Goal: Task Accomplishment & Management: Complete application form

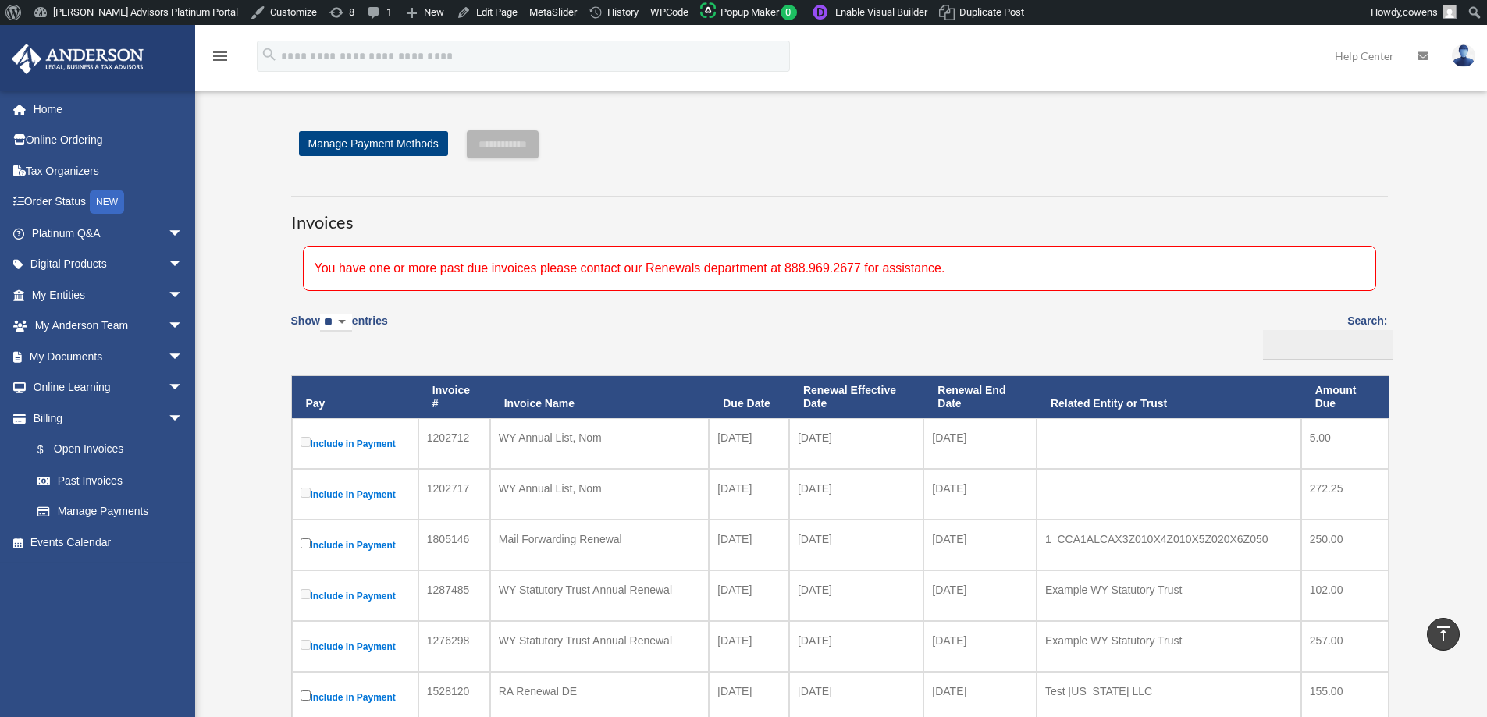
scroll to position [390, 0]
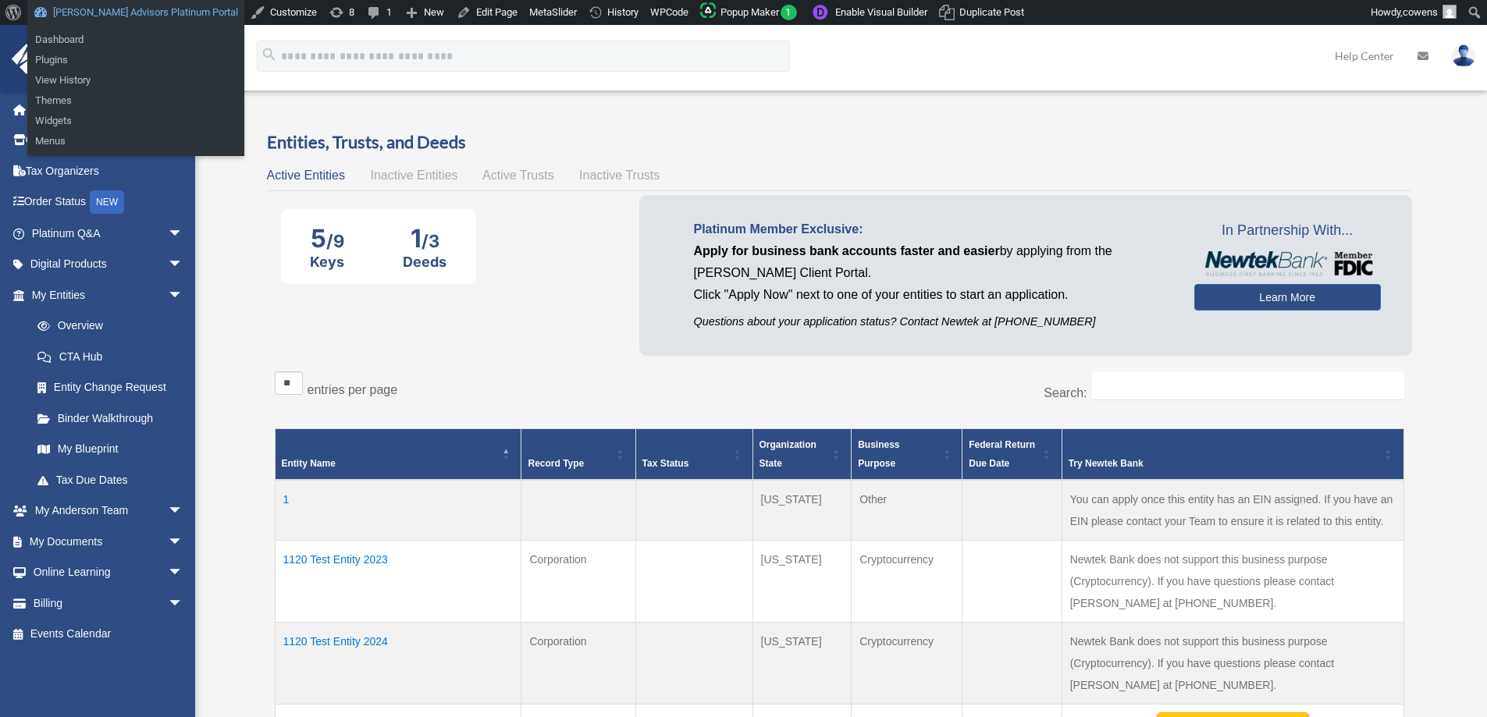
click at [144, 19] on link "[PERSON_NAME] Advisors Platinum Portal" at bounding box center [135, 12] width 217 height 25
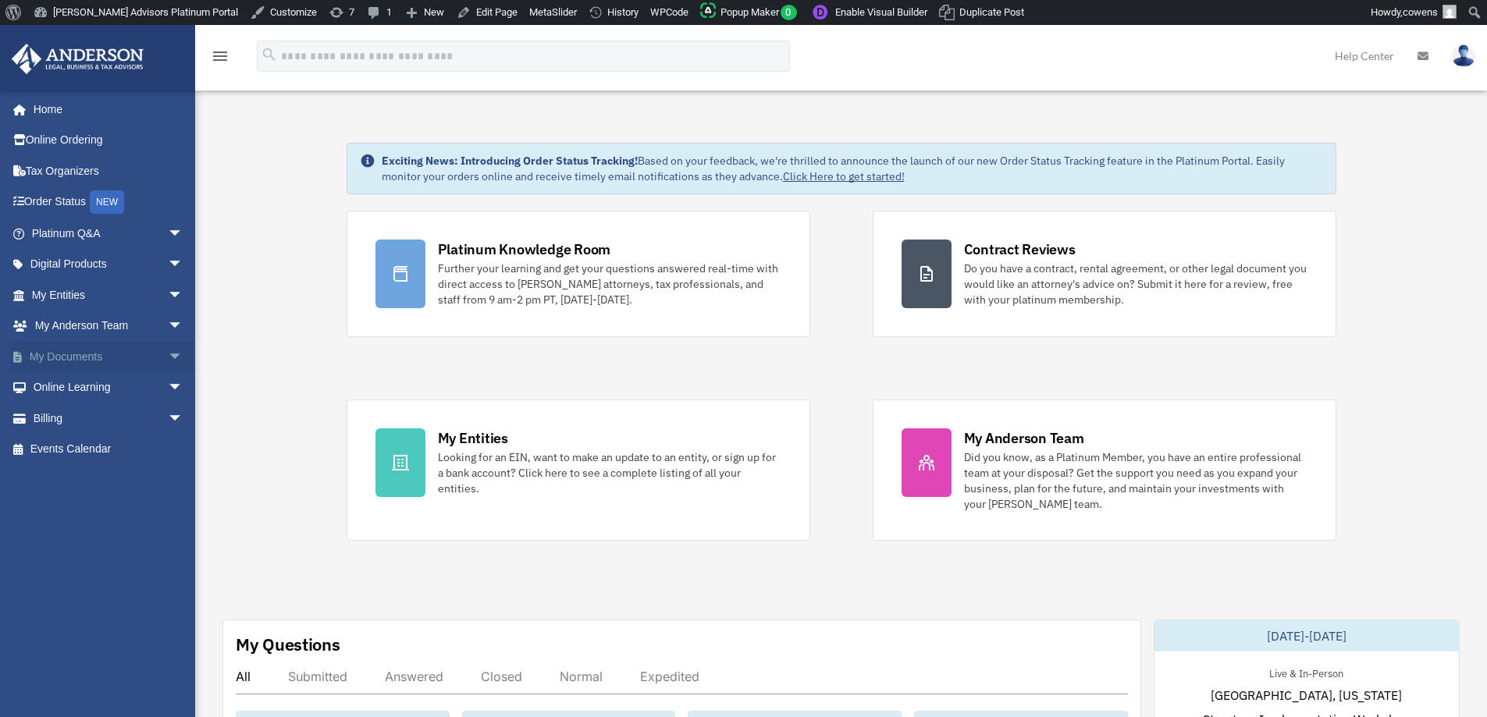
click at [168, 361] on span "arrow_drop_down" at bounding box center [183, 357] width 31 height 32
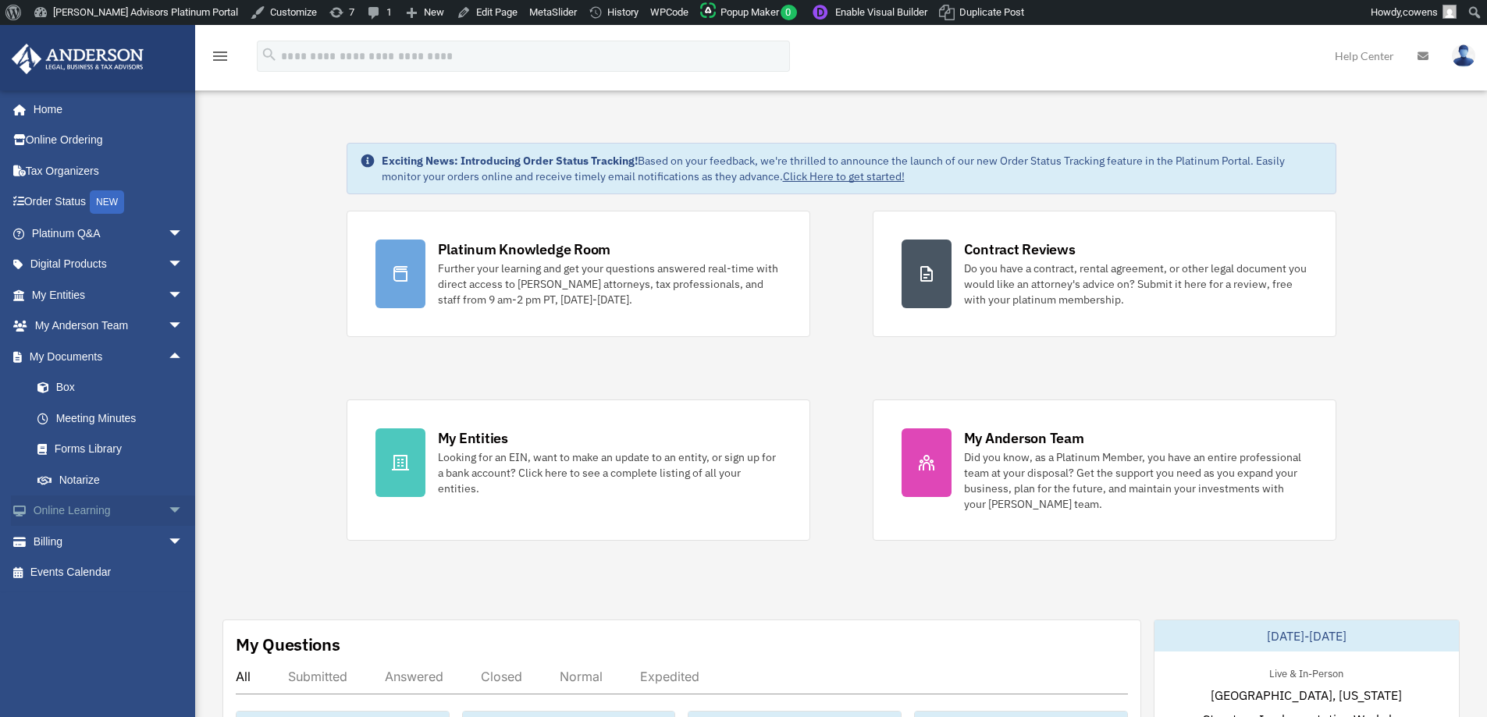
click at [168, 499] on span "arrow_drop_down" at bounding box center [183, 512] width 31 height 32
click at [105, 600] on link "Resources" at bounding box center [114, 603] width 185 height 31
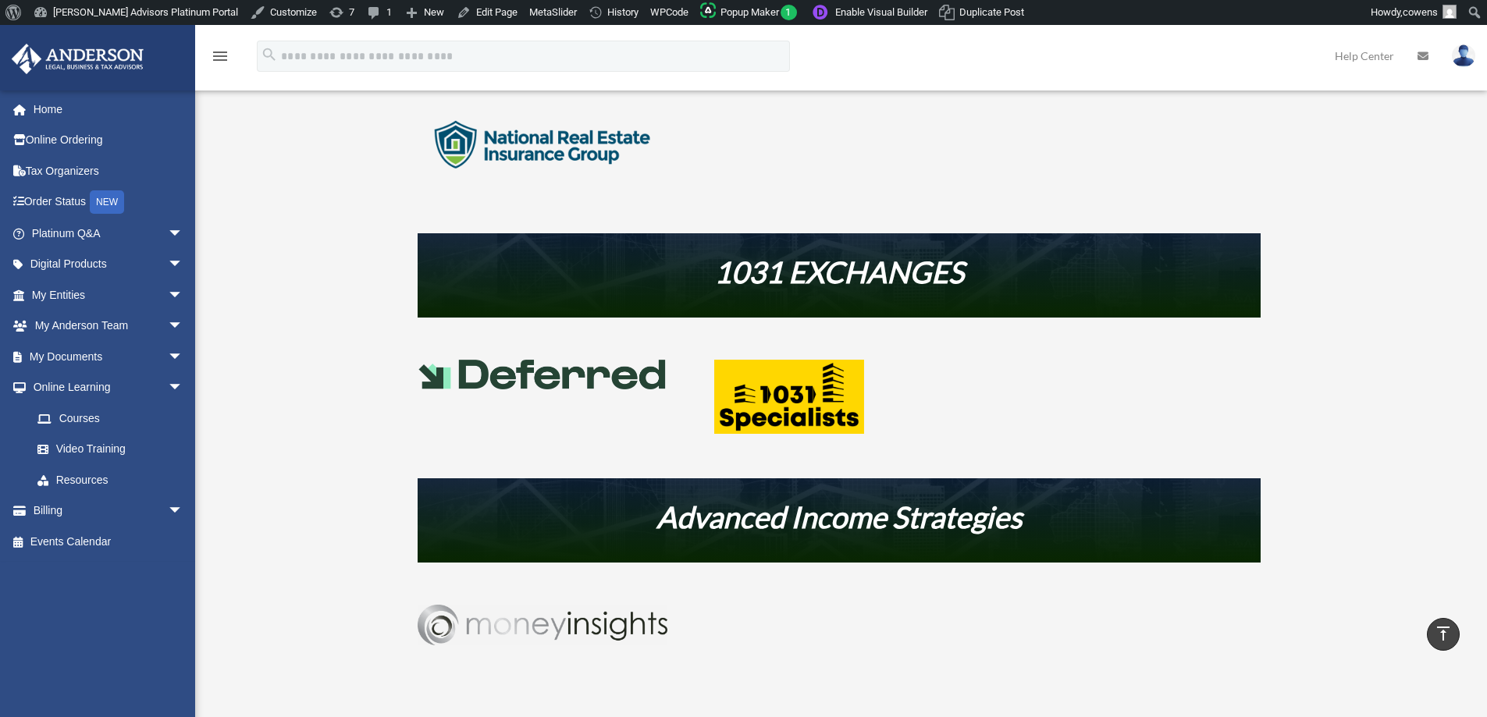
scroll to position [624, 0]
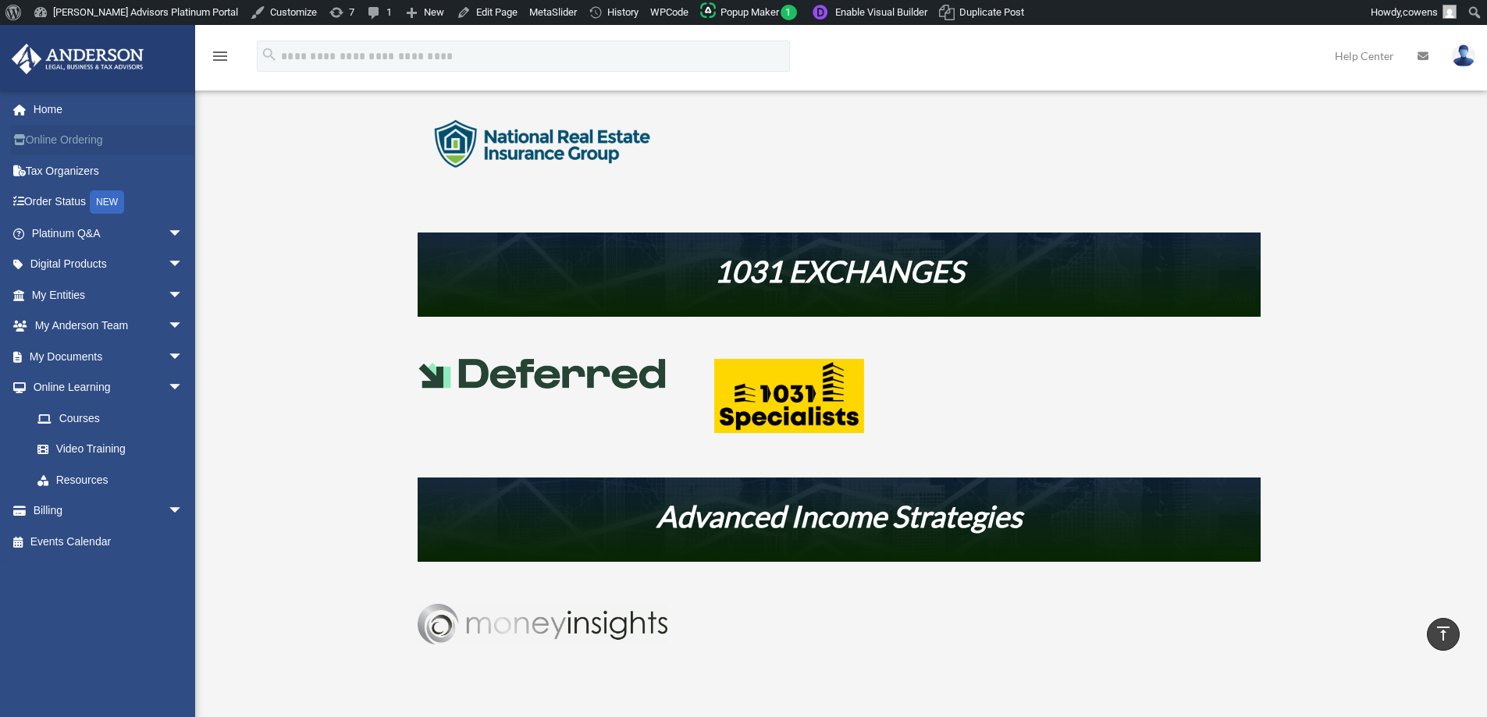
click at [79, 136] on link "Online Ordering" at bounding box center [109, 140] width 196 height 31
click at [51, 296] on link "My Entities arrow_drop_down" at bounding box center [109, 294] width 196 height 31
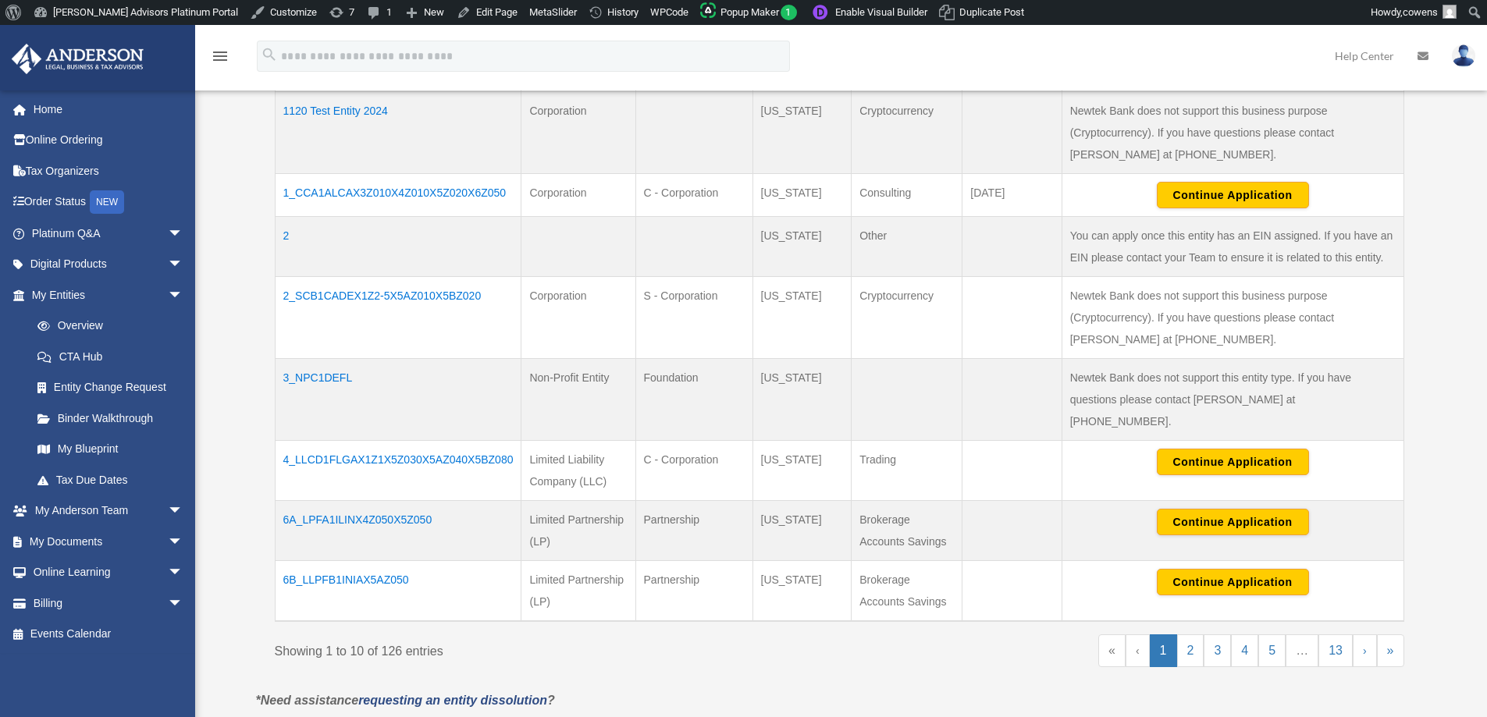
scroll to position [545, 0]
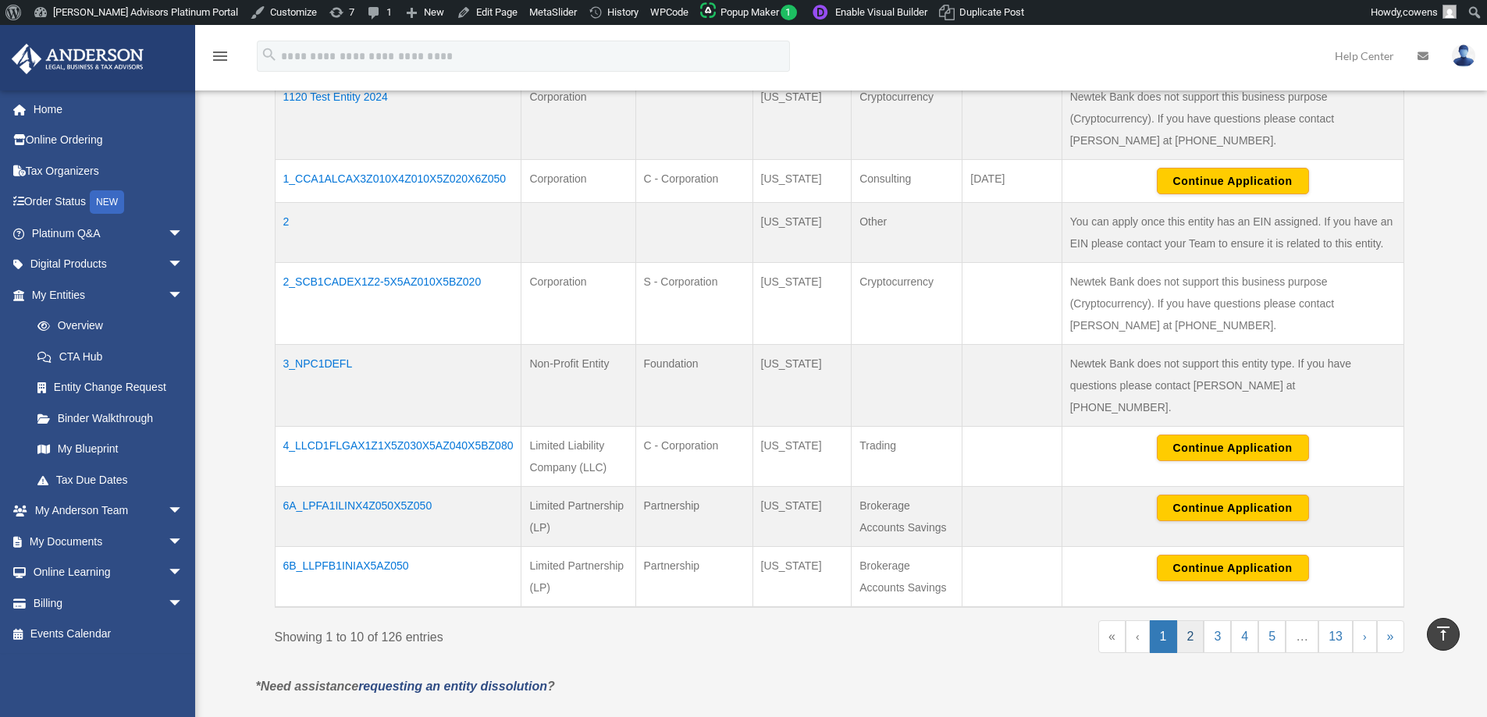
click at [1190, 621] on link "2" at bounding box center [1190, 636] width 27 height 33
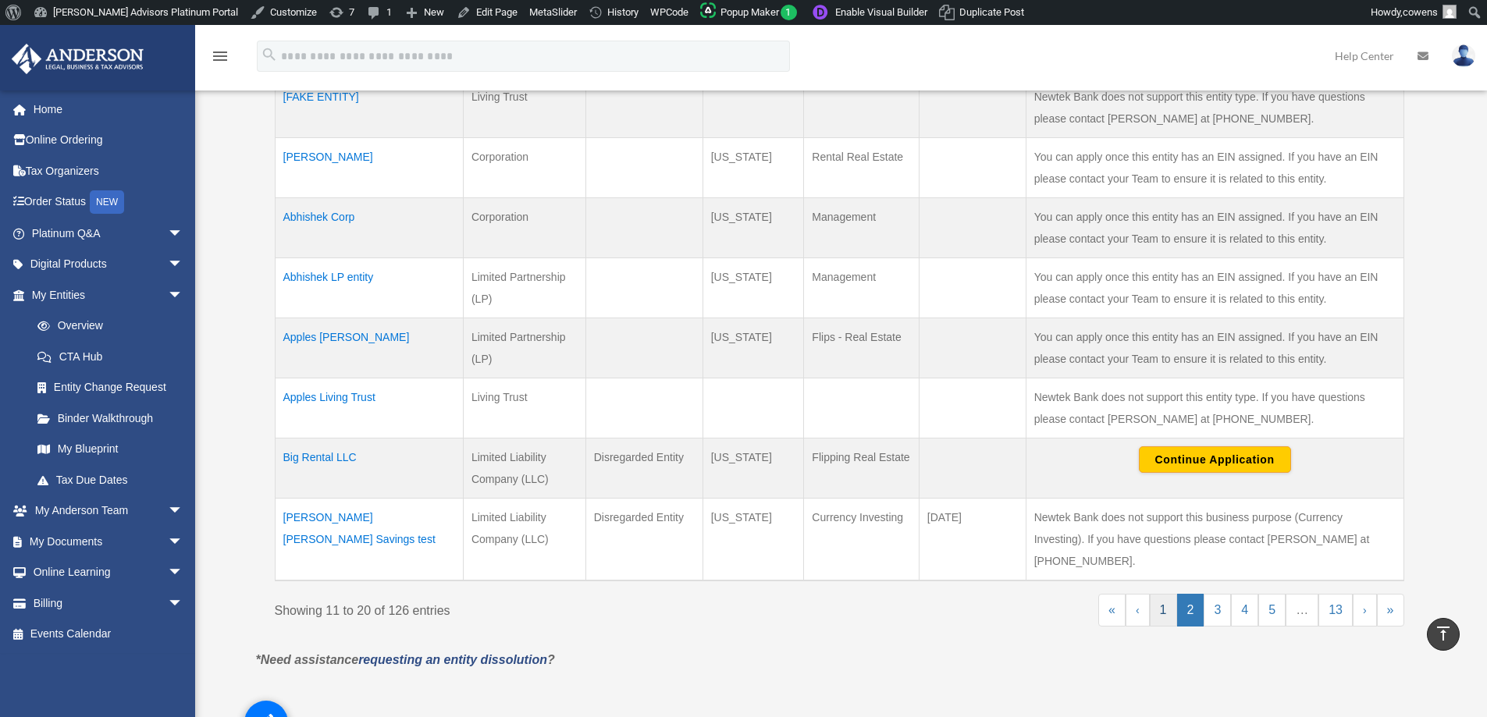
click at [1162, 594] on link "1" at bounding box center [1163, 610] width 27 height 33
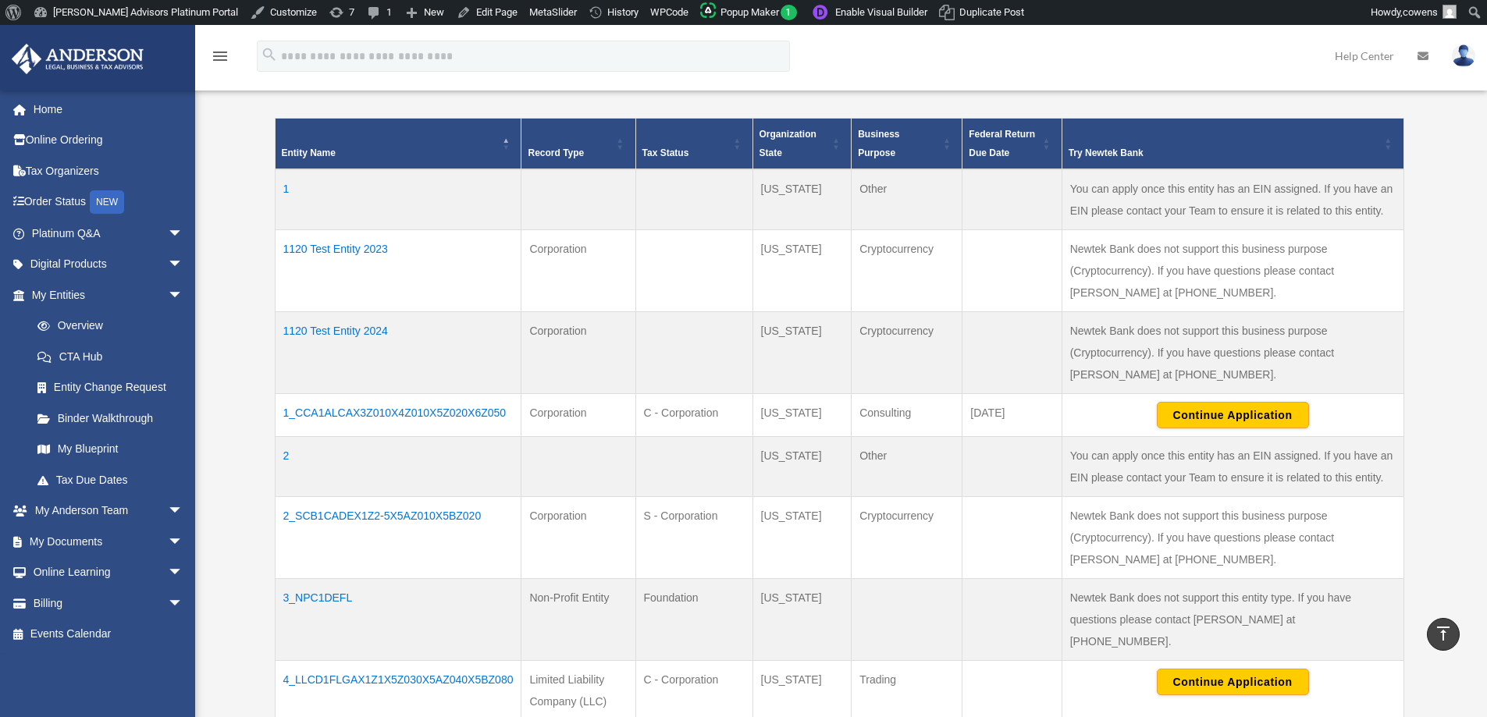
scroll to position [701, 0]
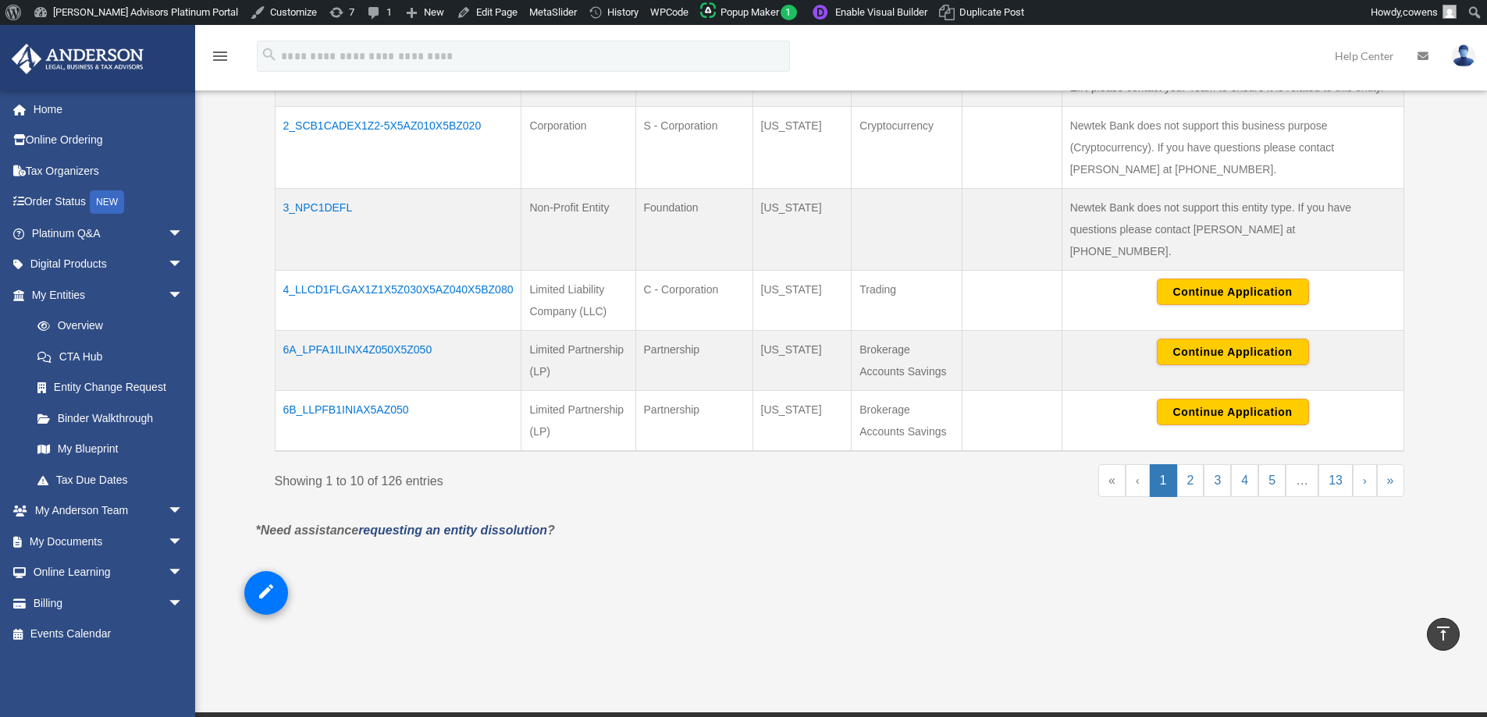
drag, startPoint x: 448, startPoint y: 330, endPoint x: 286, endPoint y: 329, distance: 162.3
click at [286, 331] on td "6A_LPFA1ILINX4Z050X5Z050" at bounding box center [398, 361] width 247 height 60
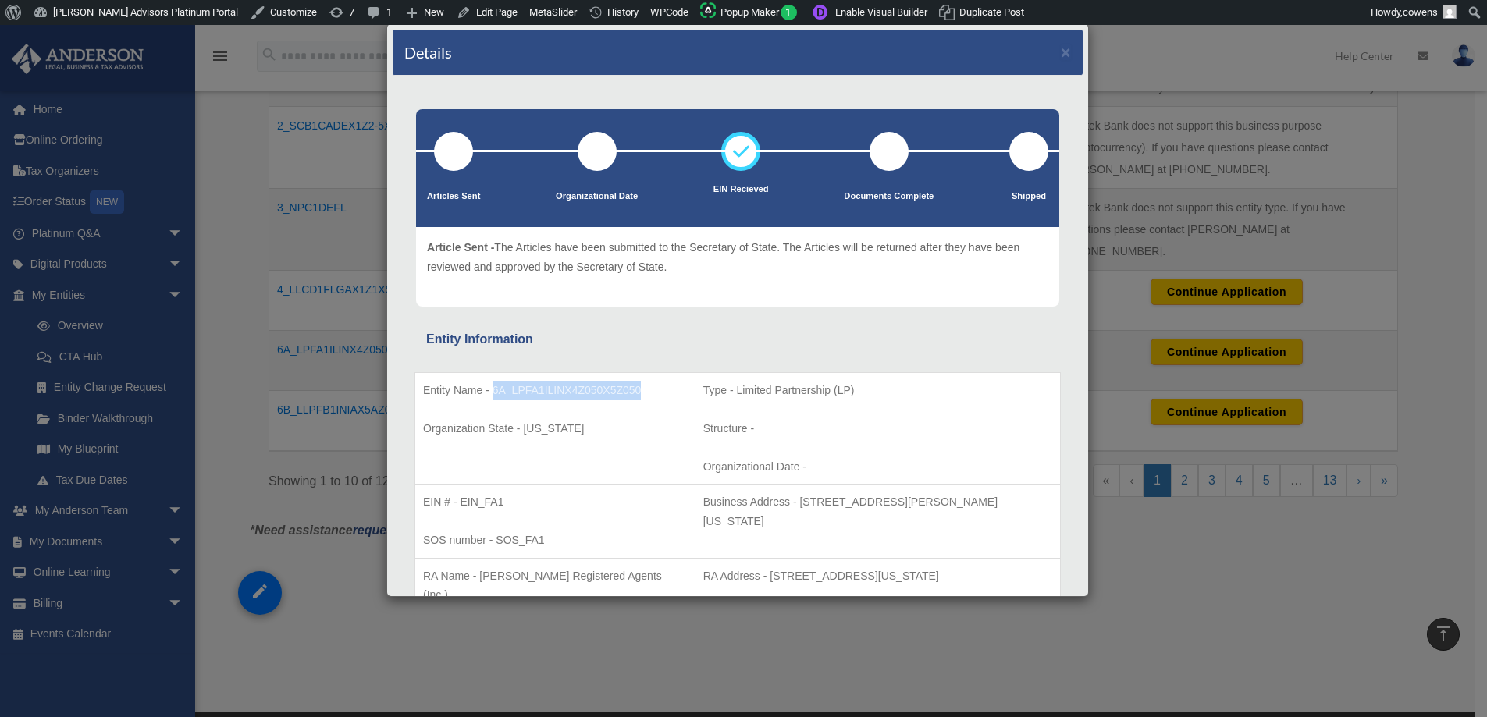
drag, startPoint x: 494, startPoint y: 392, endPoint x: 641, endPoint y: 389, distance: 147.5
click at [641, 389] on p "Entity Name - 6A_LPFA1ILINX4Z050X5Z050" at bounding box center [555, 391] width 264 height 20
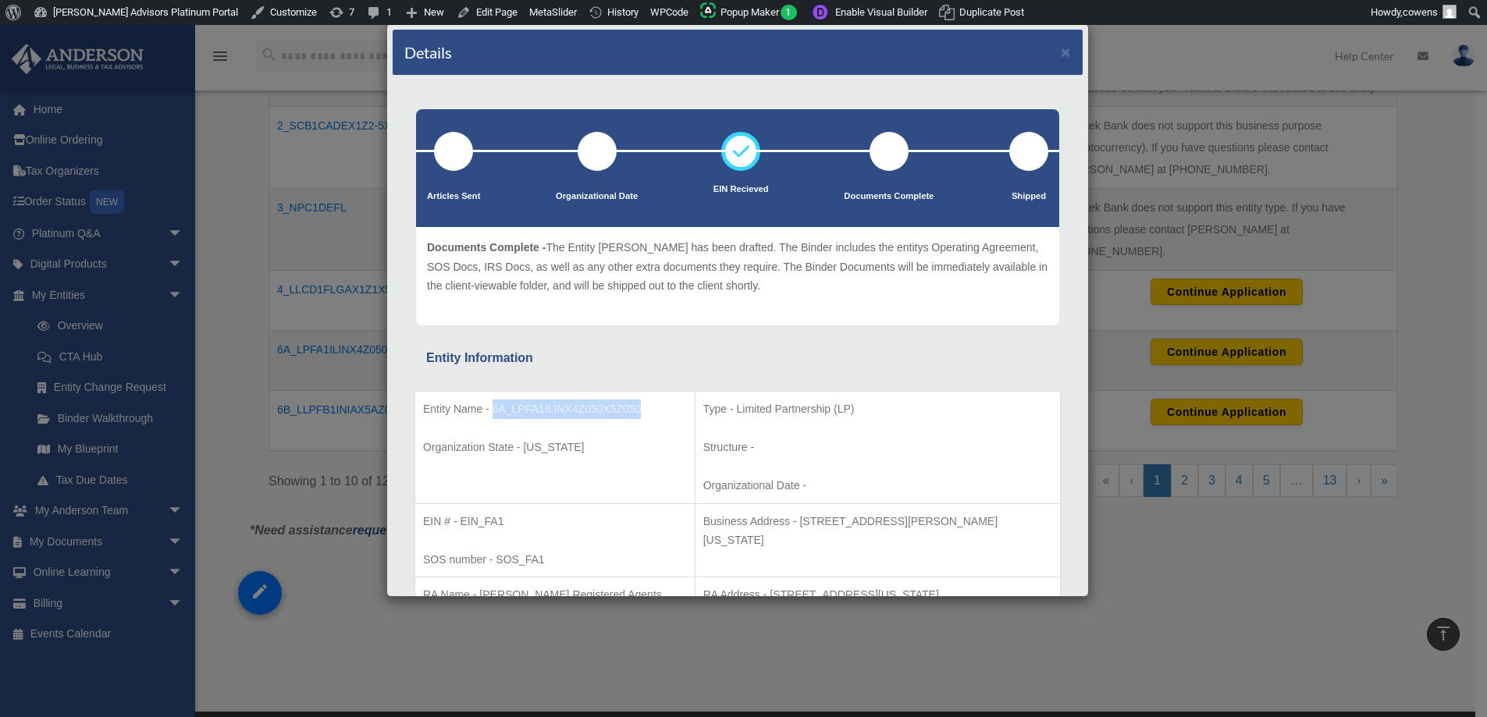
copy p "6A_LPFA1ILINX4Z050X5Z050"
click at [1061, 51] on button "×" at bounding box center [1066, 52] width 10 height 16
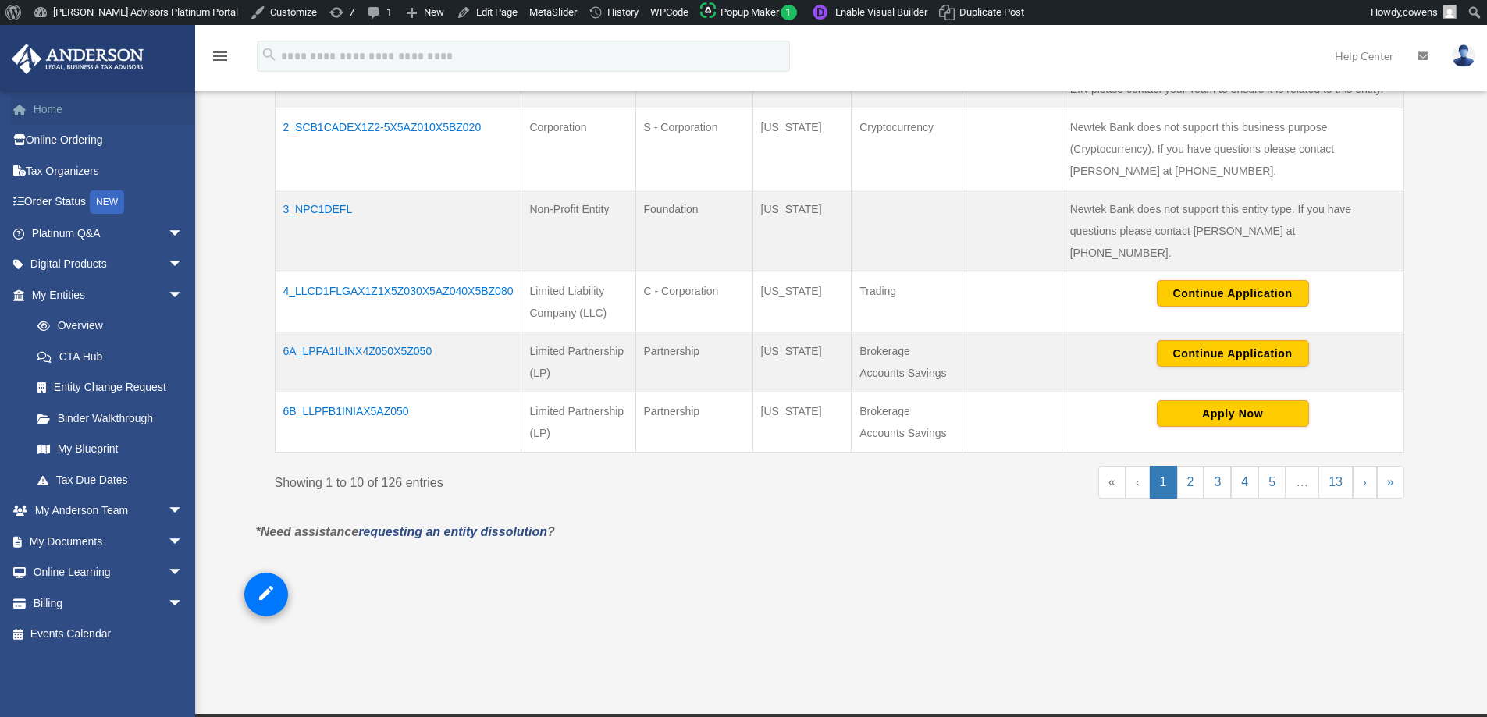
scroll to position [701, 0]
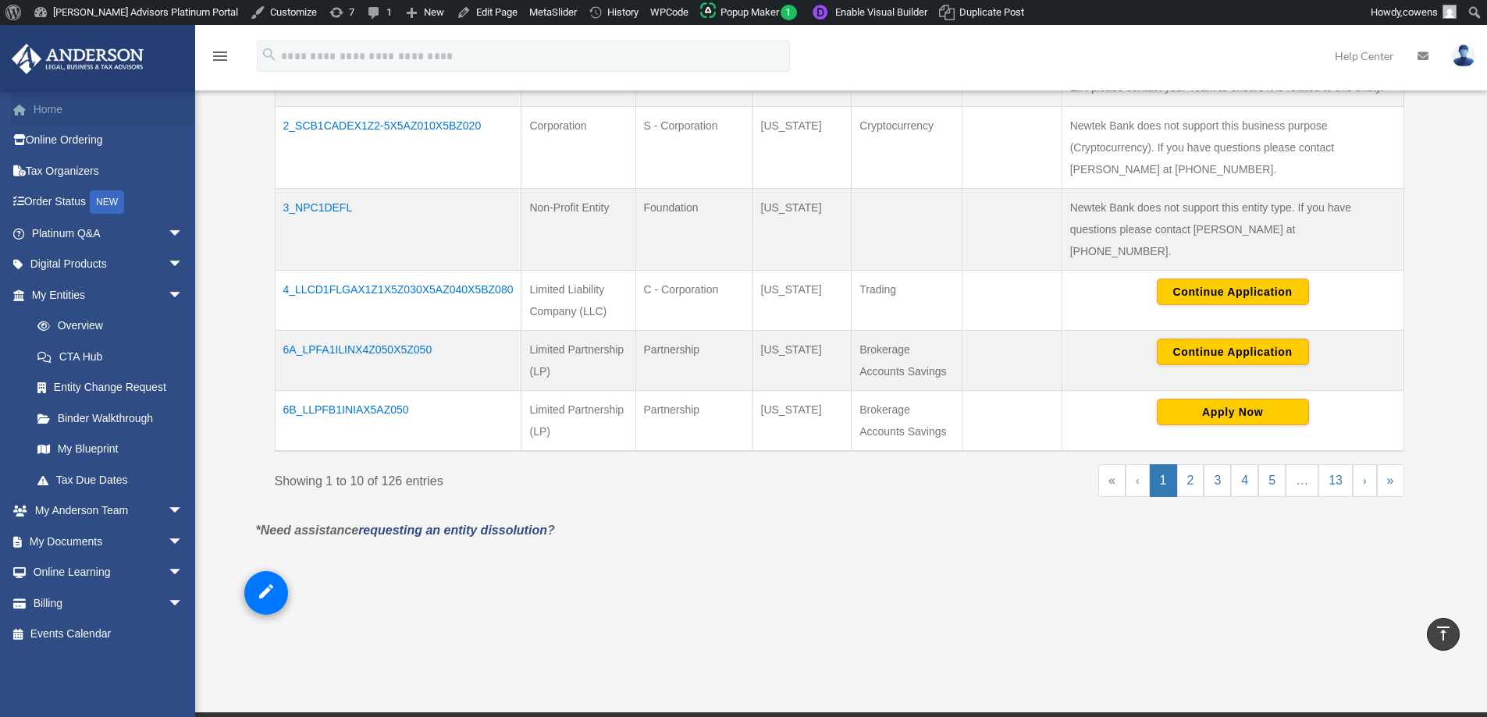
click at [91, 109] on link "Home" at bounding box center [109, 109] width 196 height 31
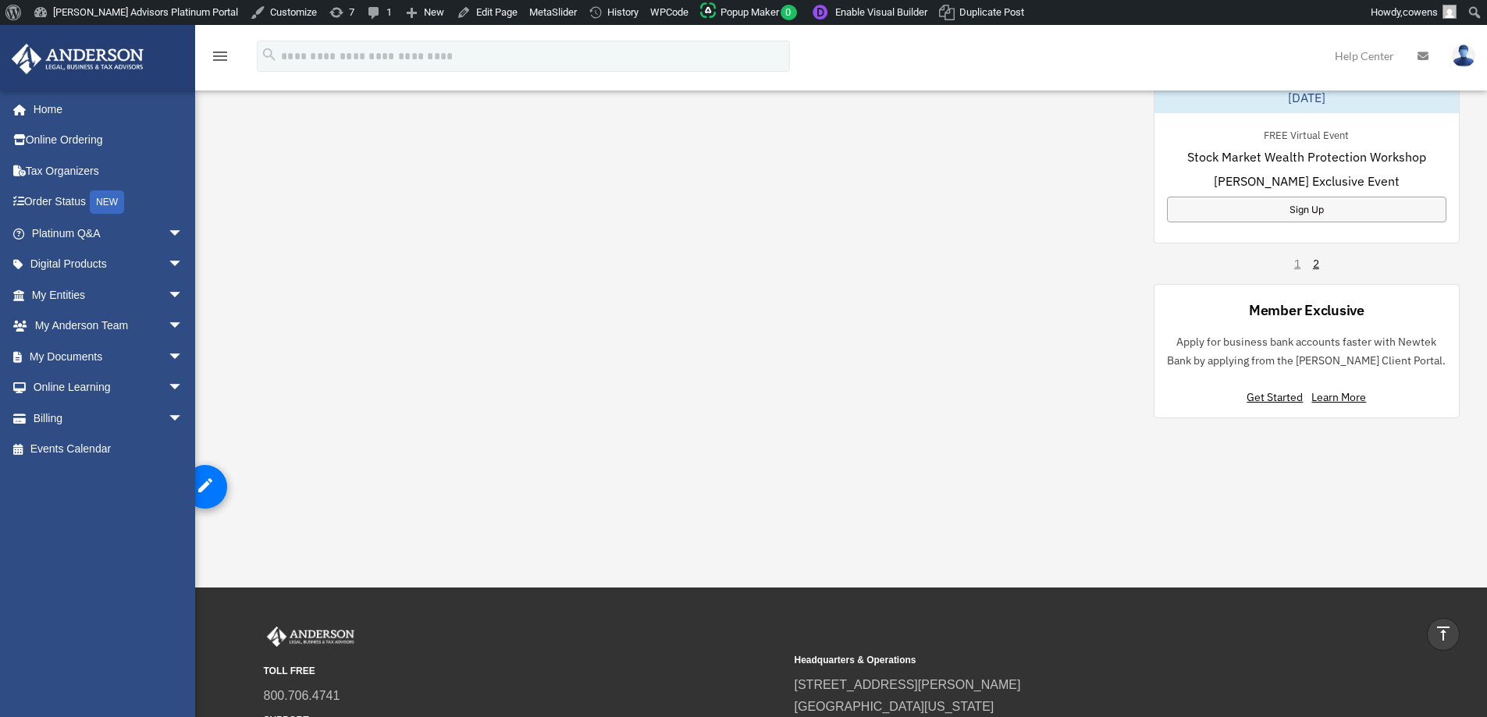
scroll to position [1093, 0]
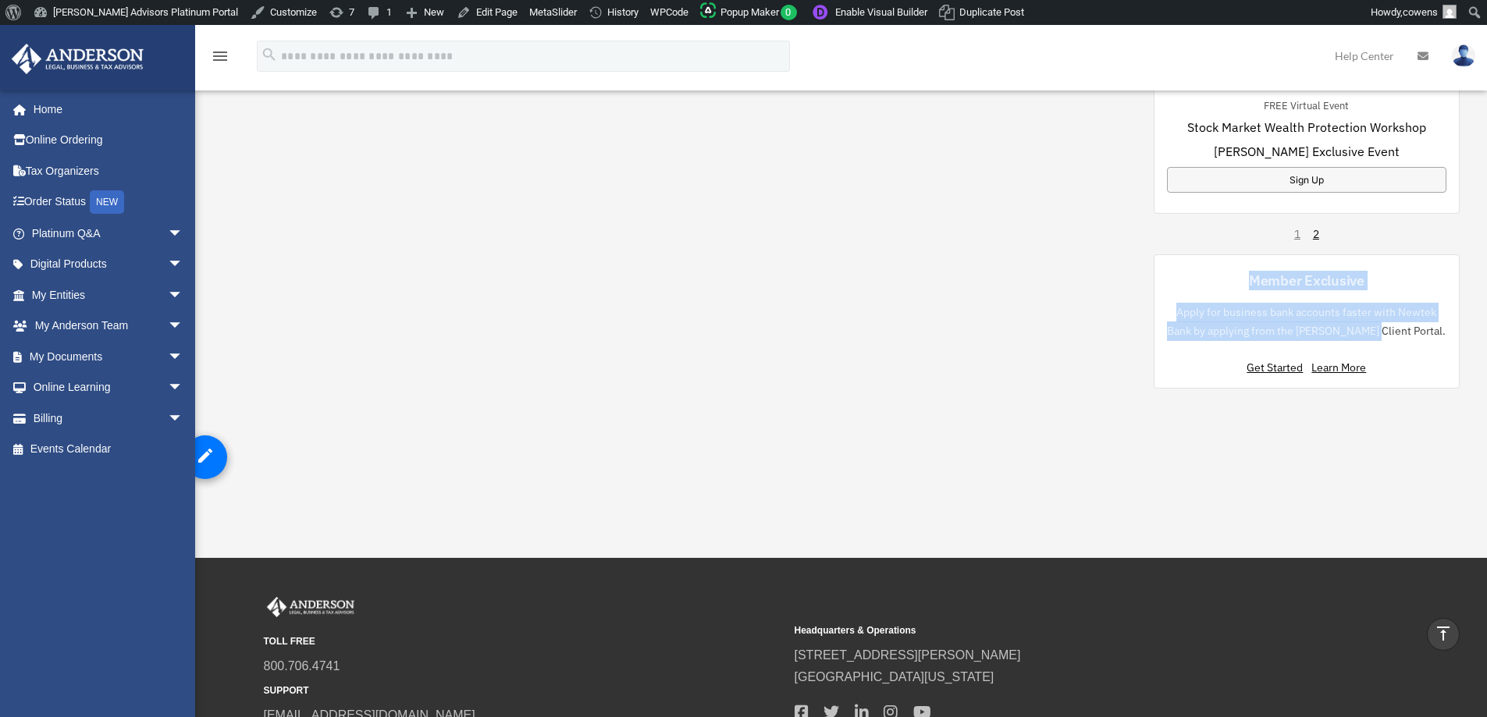
drag, startPoint x: 1235, startPoint y: 274, endPoint x: 1389, endPoint y: 335, distance: 166.1
click at [1389, 335] on div "Member Exclusive Apply for business bank accounts faster with Newtek Bank by ap…" at bounding box center [1306, 321] width 306 height 135
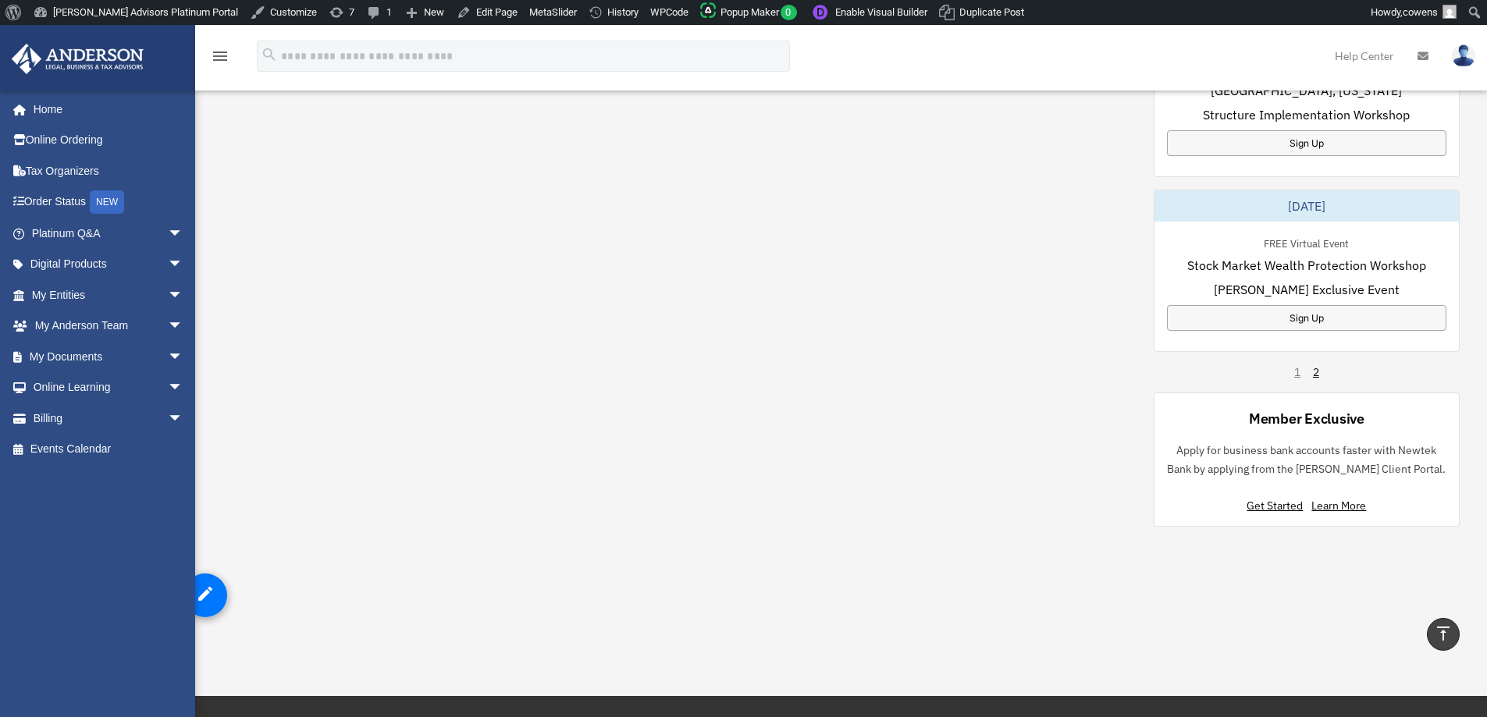
scroll to position [936, 0]
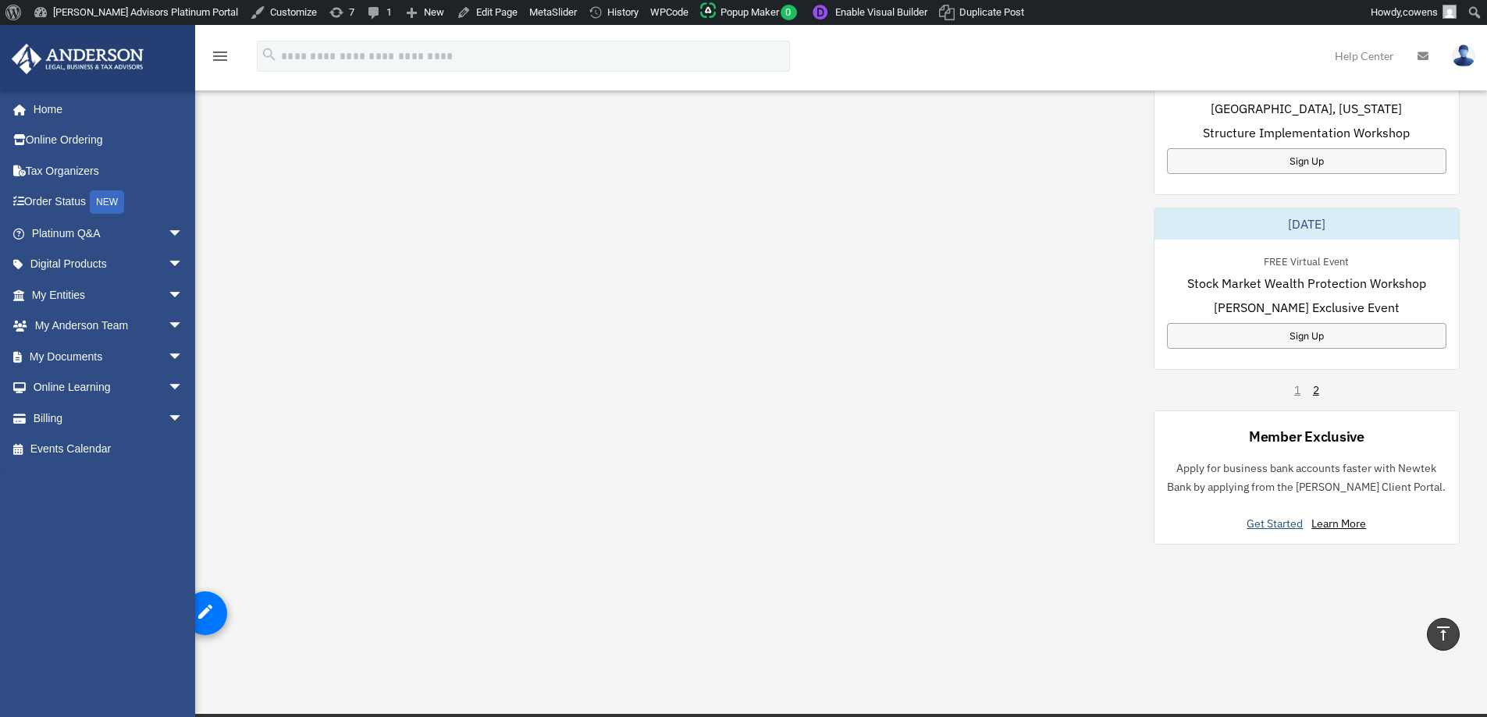
click at [1256, 528] on link "Get Started" at bounding box center [1277, 524] width 62 height 14
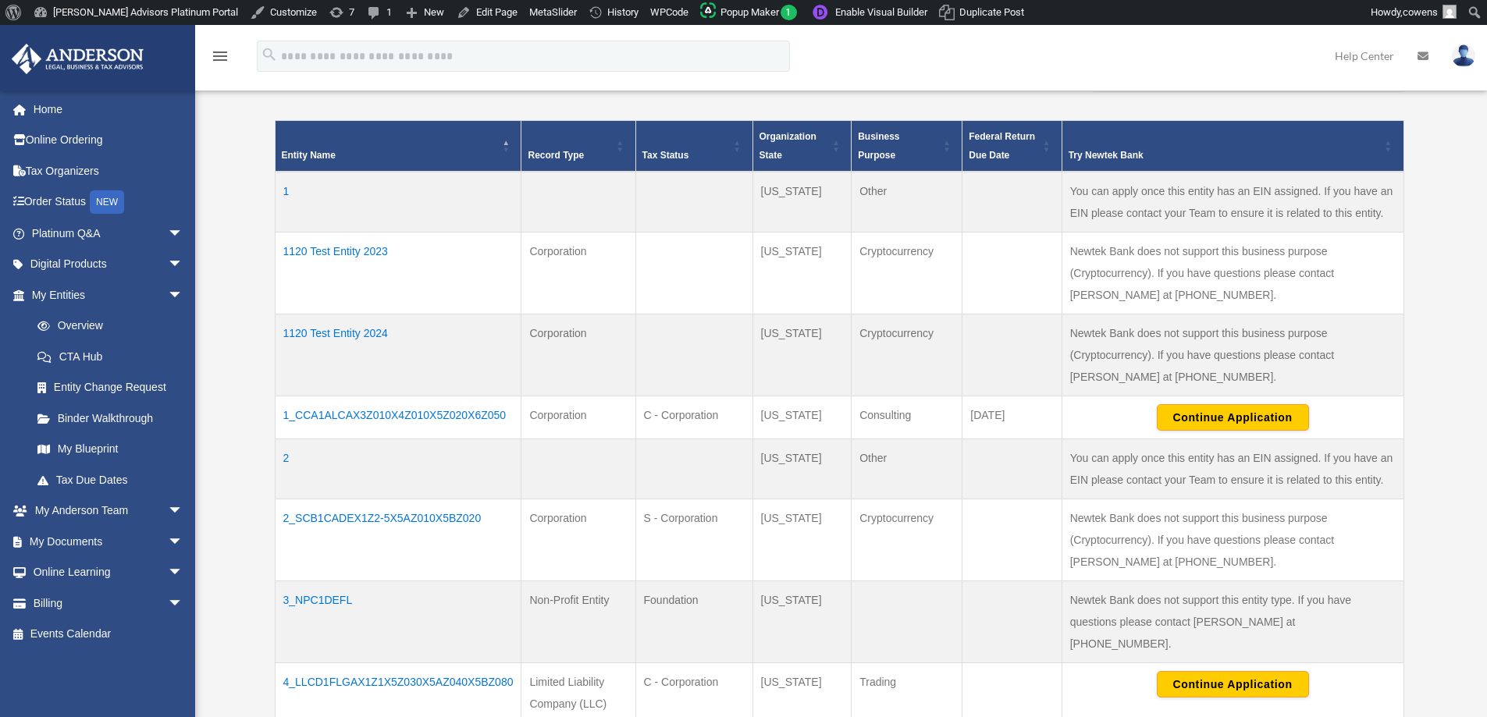
scroll to position [312, 0]
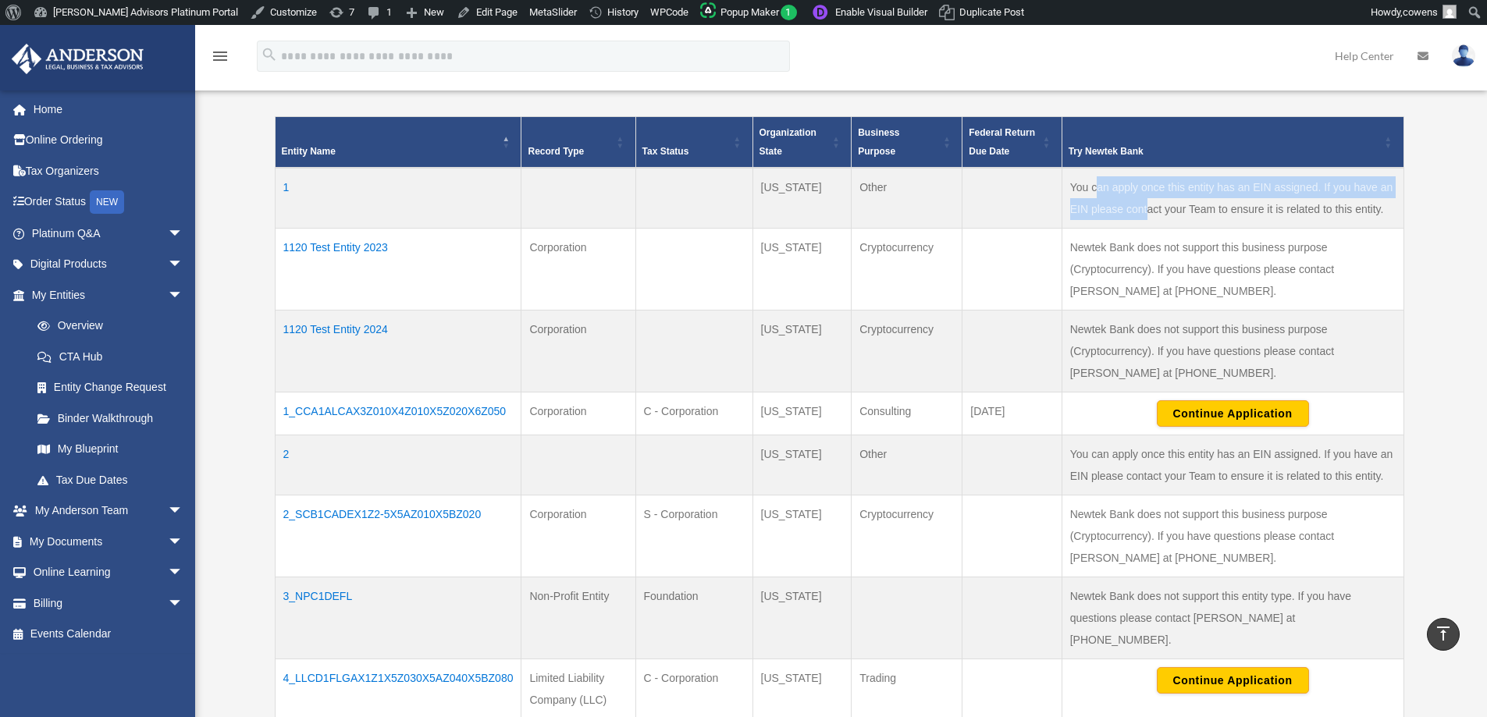
drag, startPoint x: 1095, startPoint y: 194, endPoint x: 1150, endPoint y: 216, distance: 59.1
click at [1150, 216] on td "You can apply once this entity has an EIN assigned. If you have an EIN please c…" at bounding box center [1232, 198] width 342 height 61
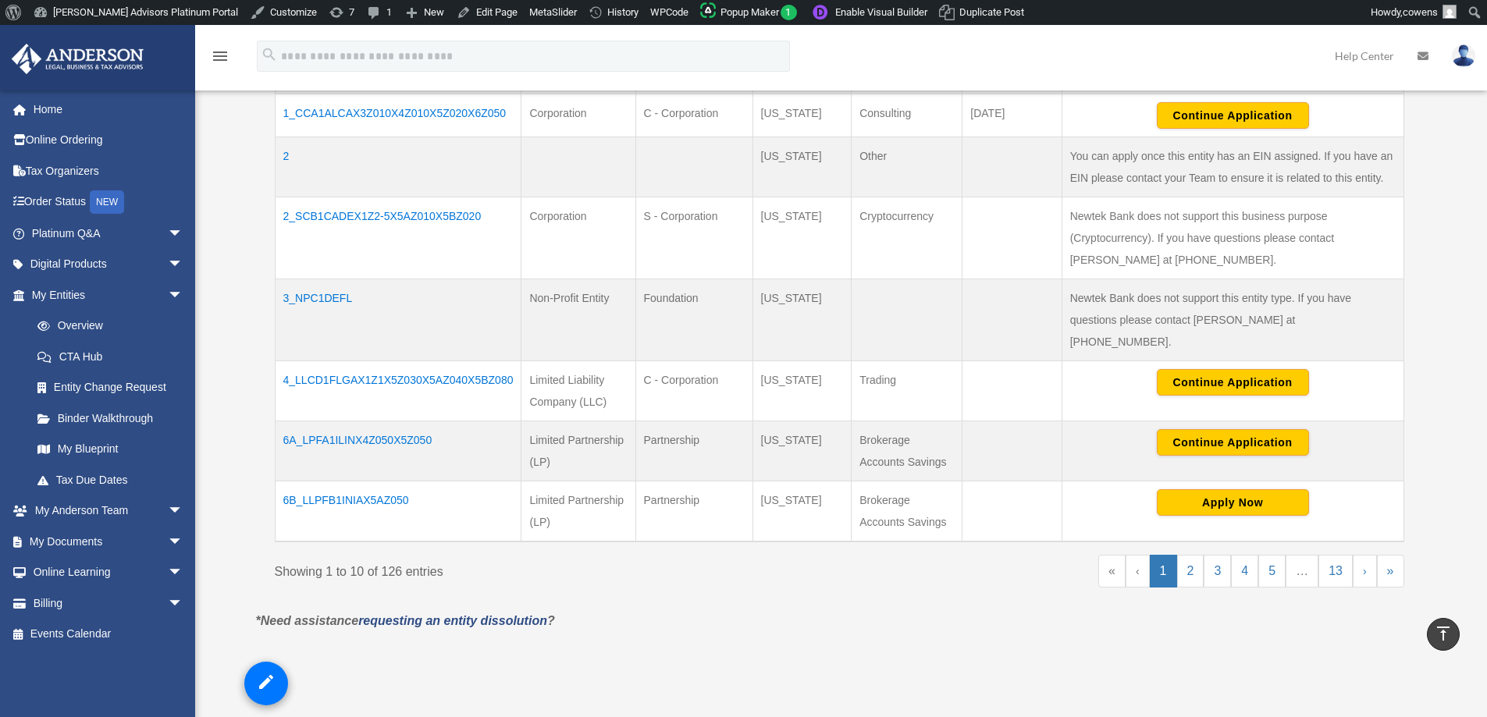
scroll to position [624, 0]
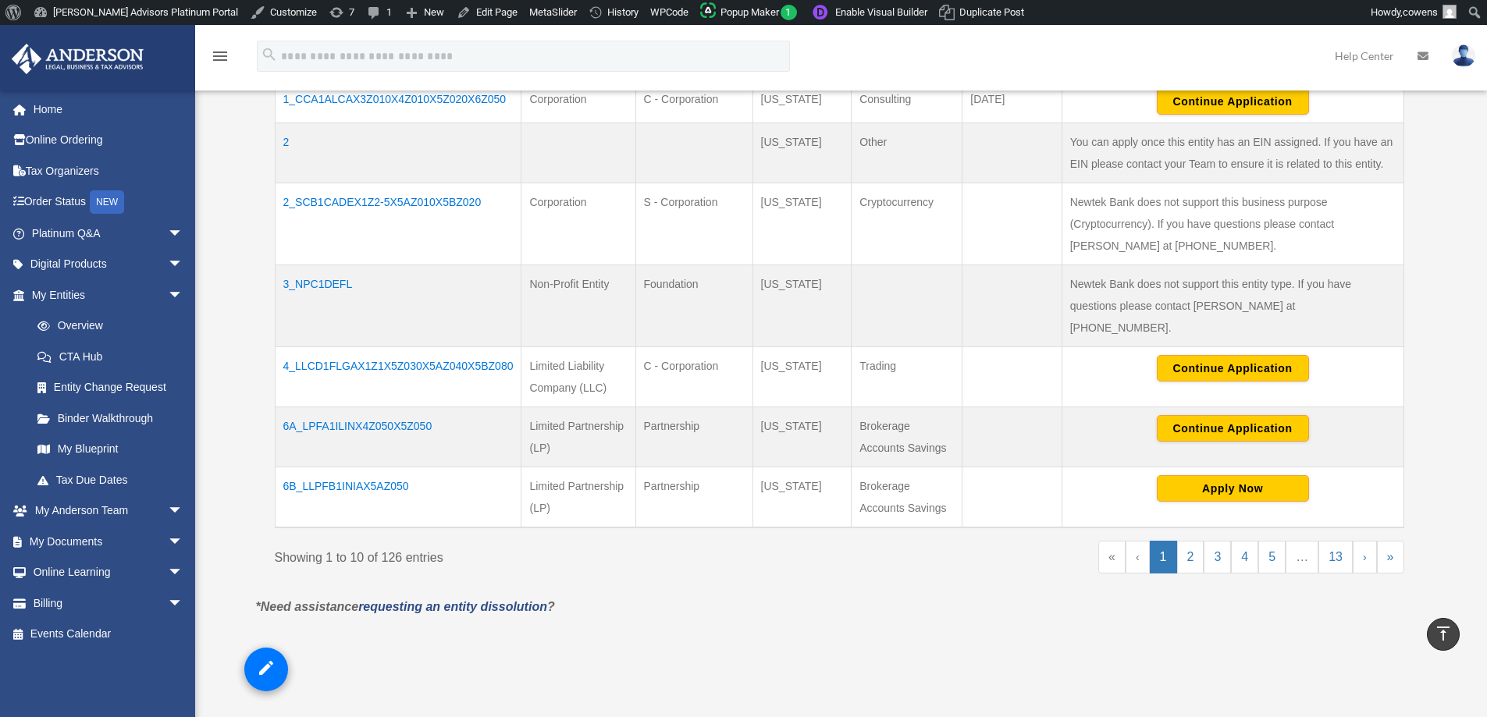
drag, startPoint x: 415, startPoint y: 475, endPoint x: 325, endPoint y: 475, distance: 90.5
click at [325, 475] on td "6B_LLPFB1INIAX5AZ050" at bounding box center [398, 497] width 247 height 61
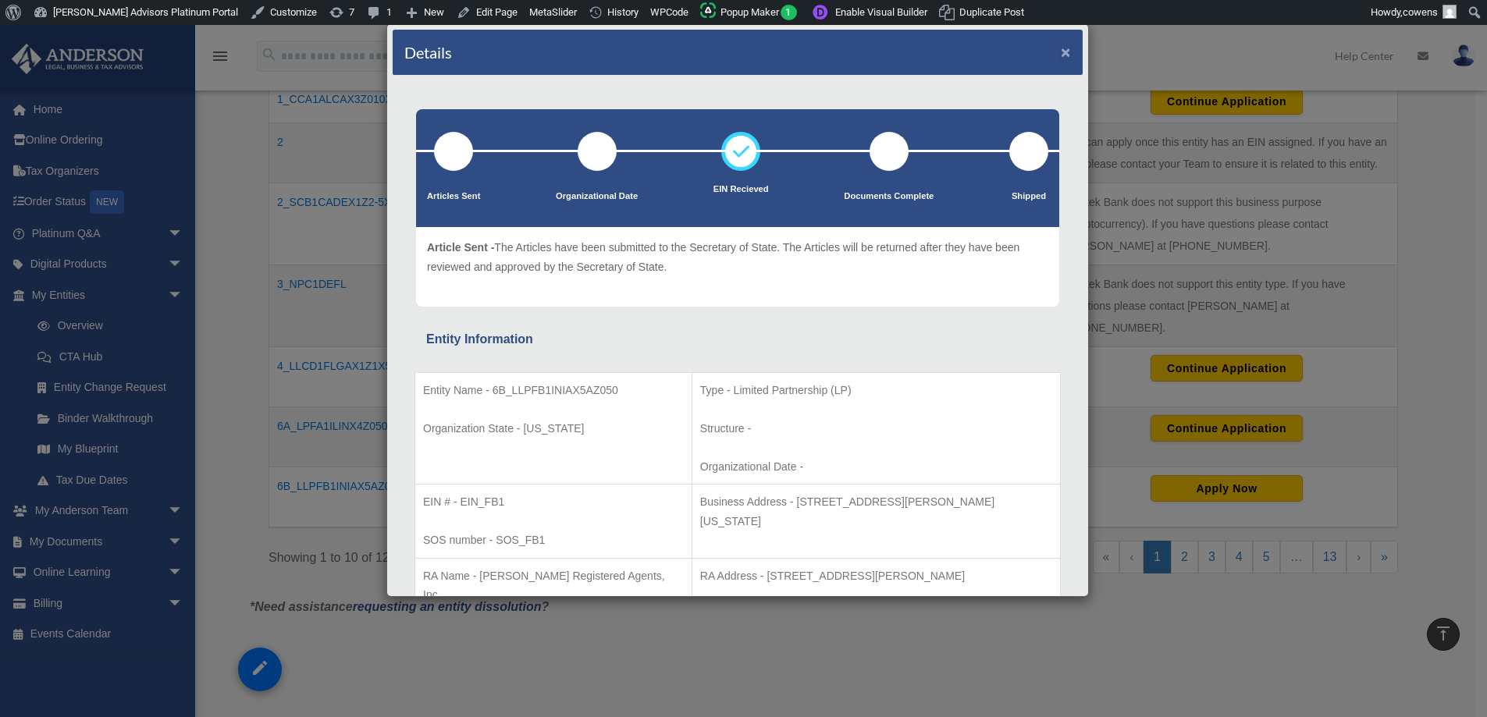
click at [1061, 53] on button "×" at bounding box center [1066, 52] width 10 height 16
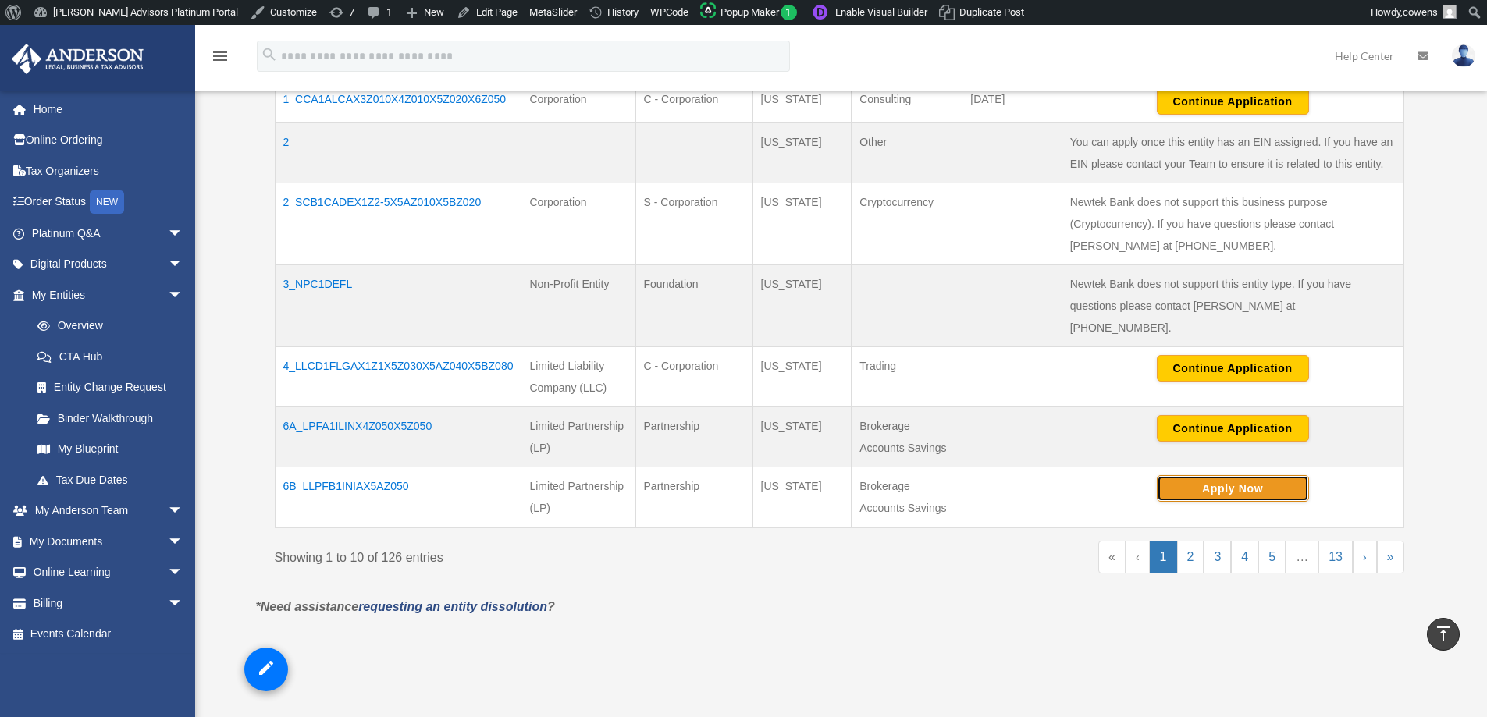
click at [1242, 475] on button "Apply Now" at bounding box center [1233, 488] width 152 height 27
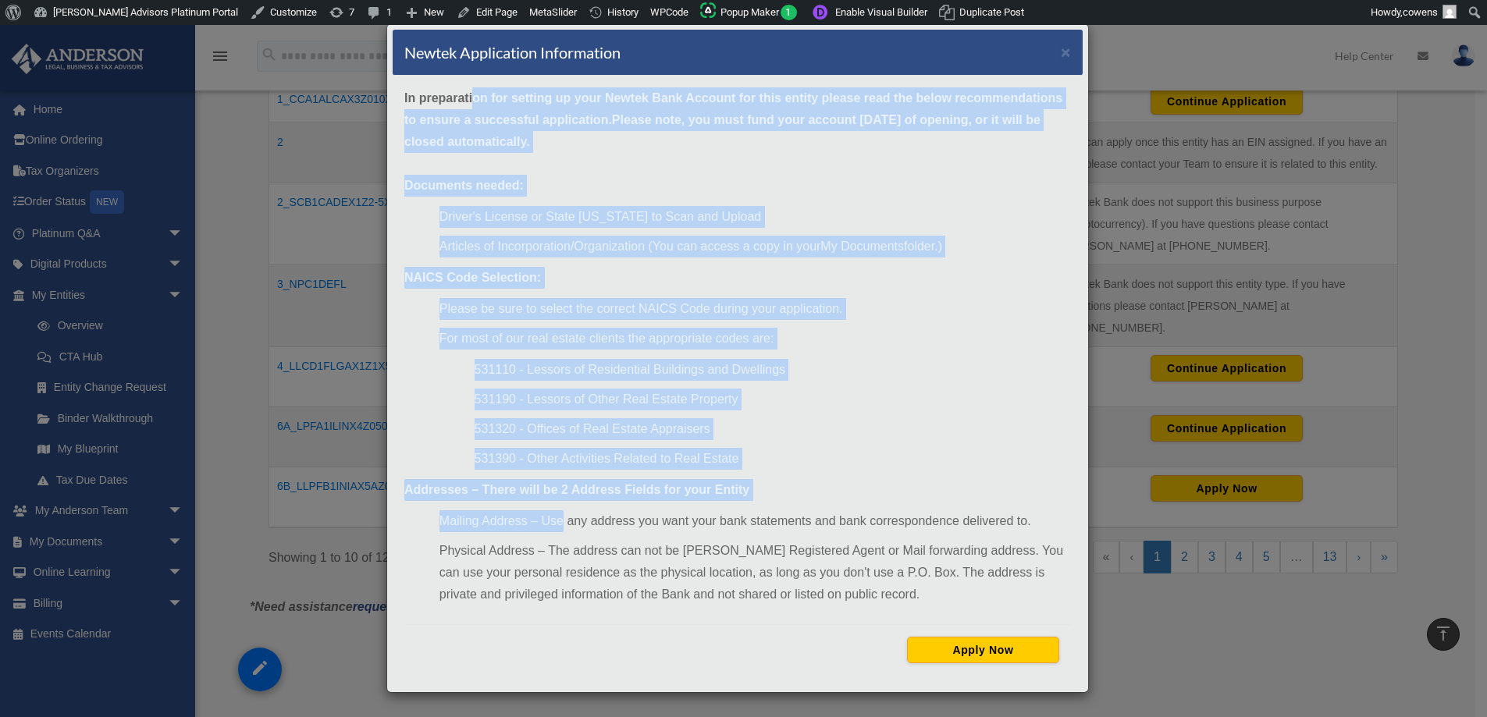
drag, startPoint x: 476, startPoint y: 97, endPoint x: 562, endPoint y: 525, distance: 437.0
click at [562, 525] on div "In preparation for setting up your Newtek Bank Account for this entity please r…" at bounding box center [738, 381] width 690 height 611
click at [715, 220] on li "Driver's License or State [US_STATE] to Scan and Upload" at bounding box center [754, 217] width 631 height 22
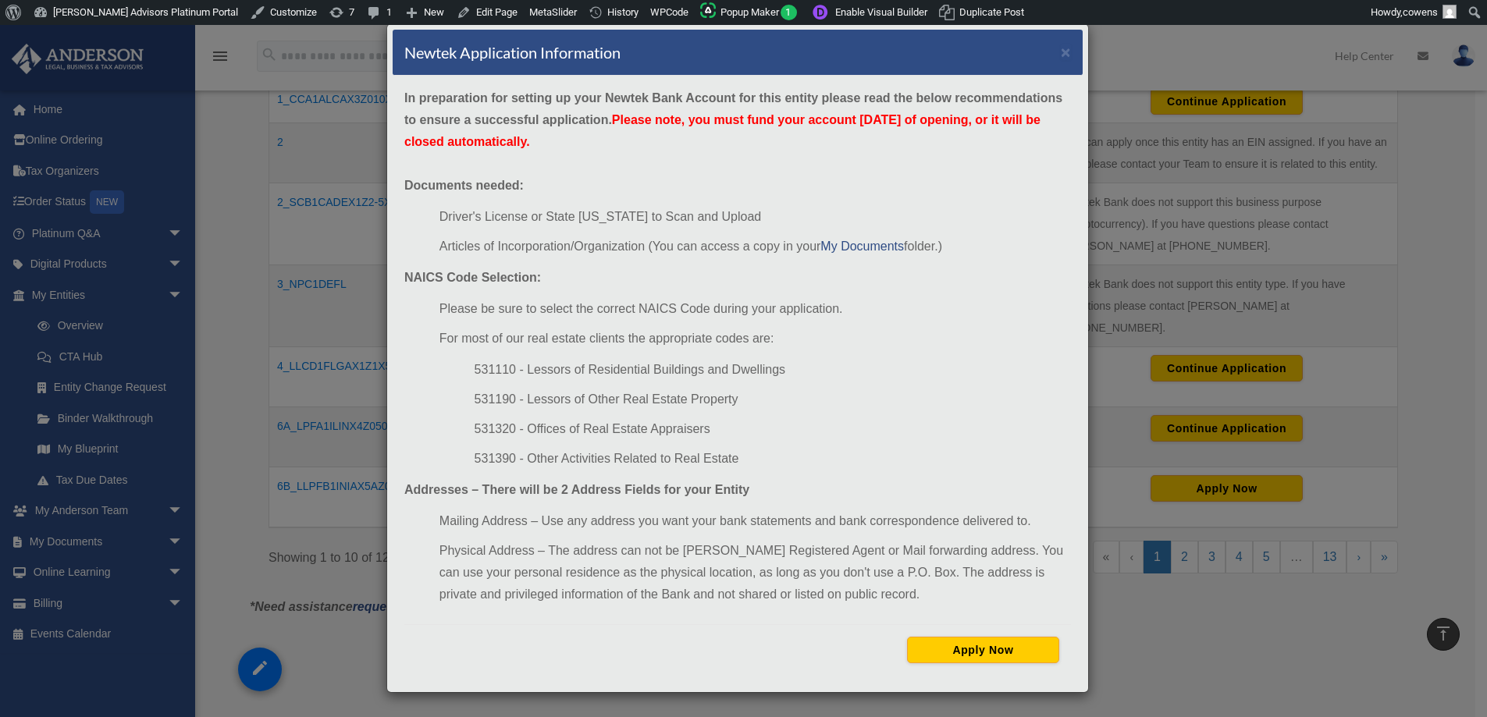
click at [593, 560] on li "Physical Address – The address can not be [PERSON_NAME] Registered Agent or Mai…" at bounding box center [754, 573] width 631 height 66
click at [1010, 652] on button "Apply Now" at bounding box center [983, 650] width 152 height 27
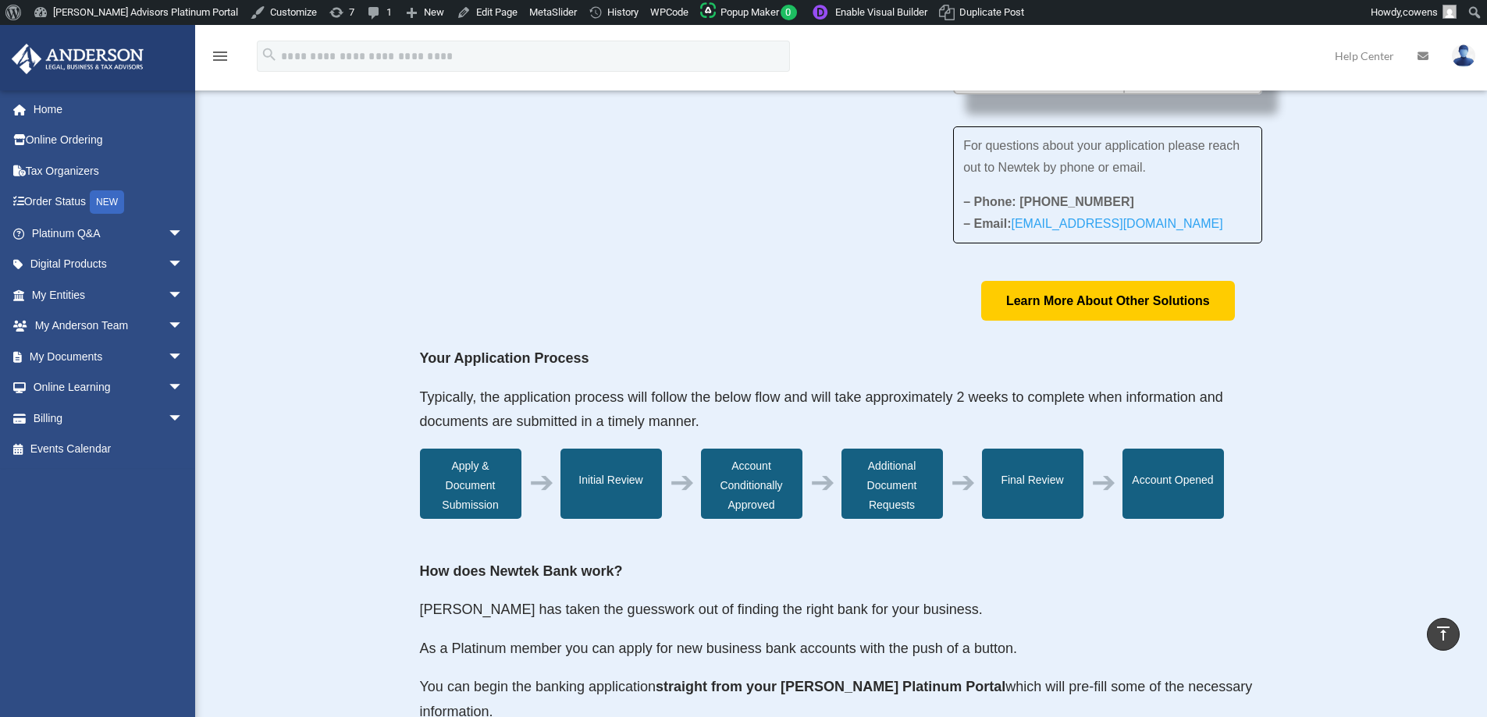
scroll to position [203, 0]
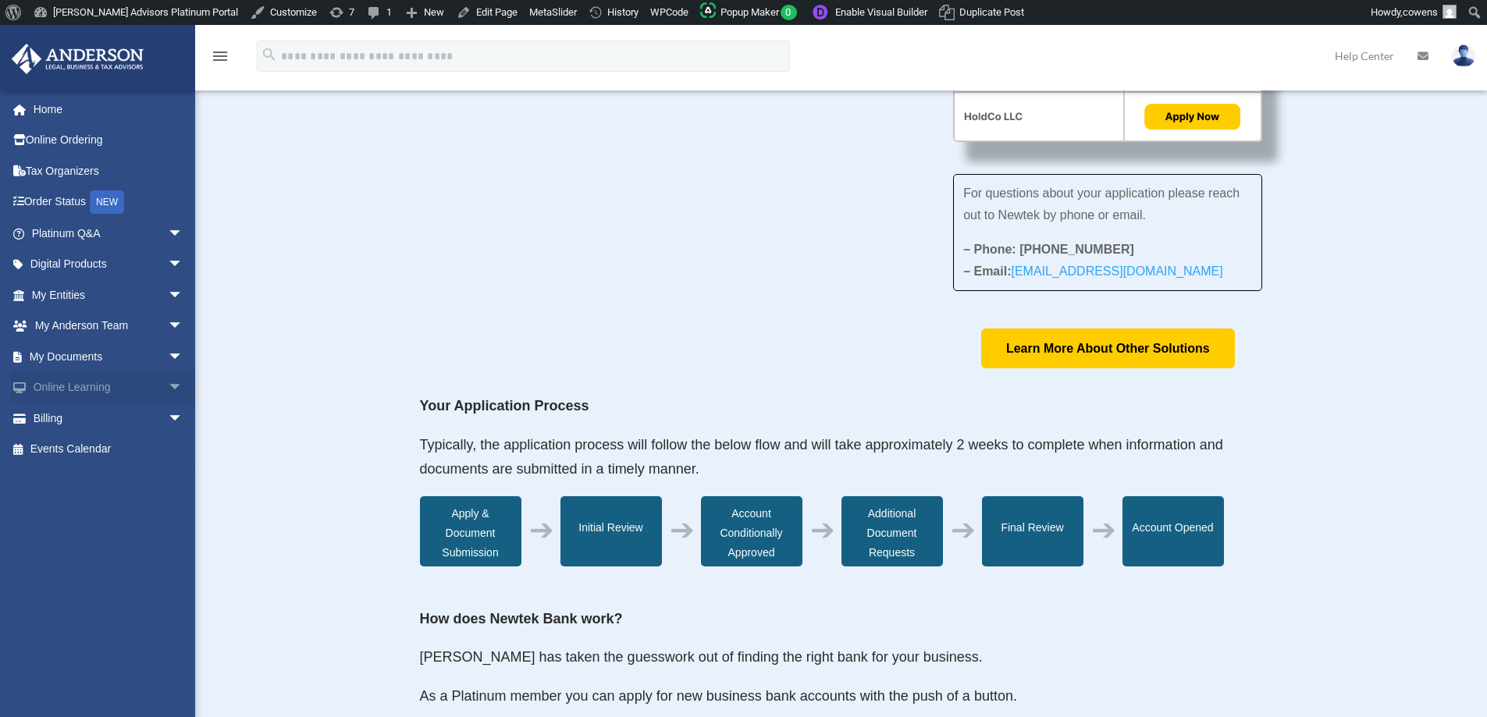
click at [168, 385] on span "arrow_drop_down" at bounding box center [183, 388] width 31 height 32
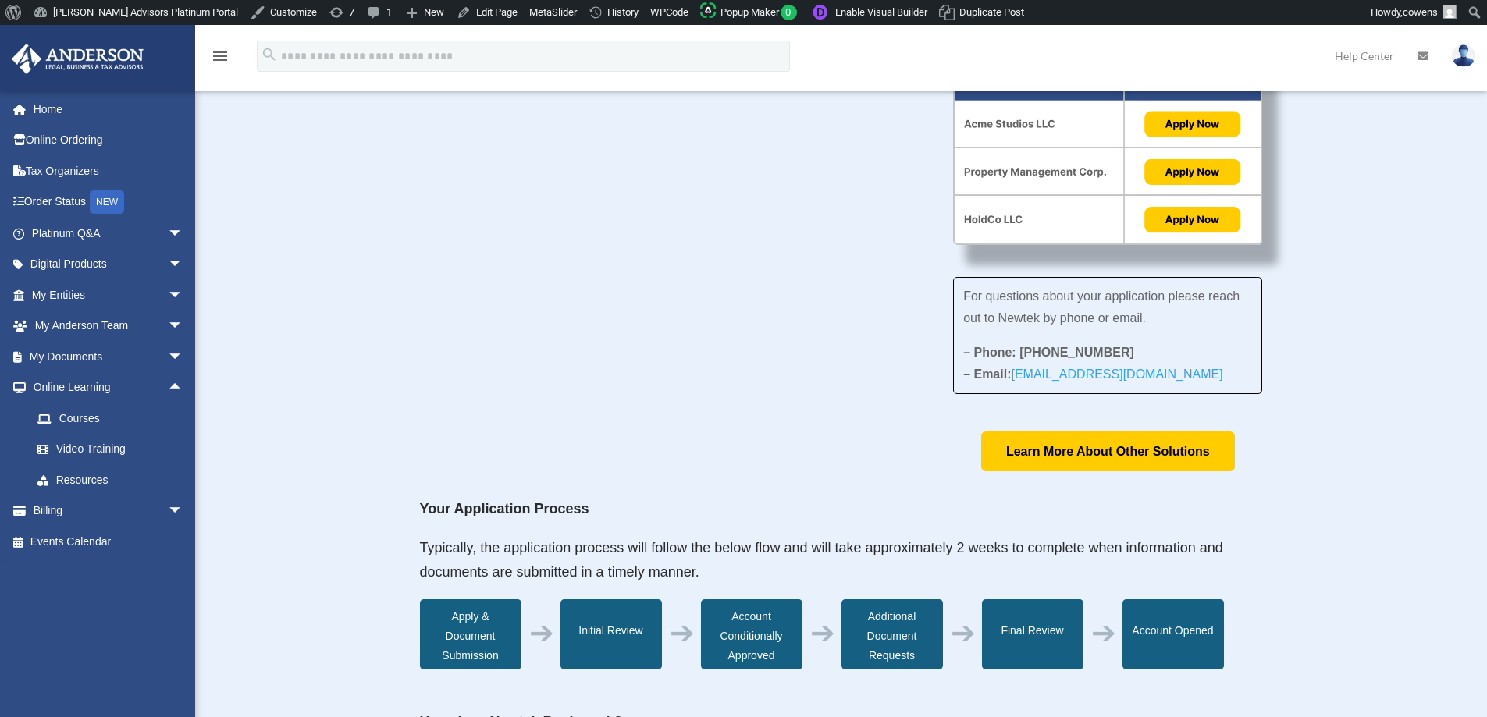
scroll to position [0, 0]
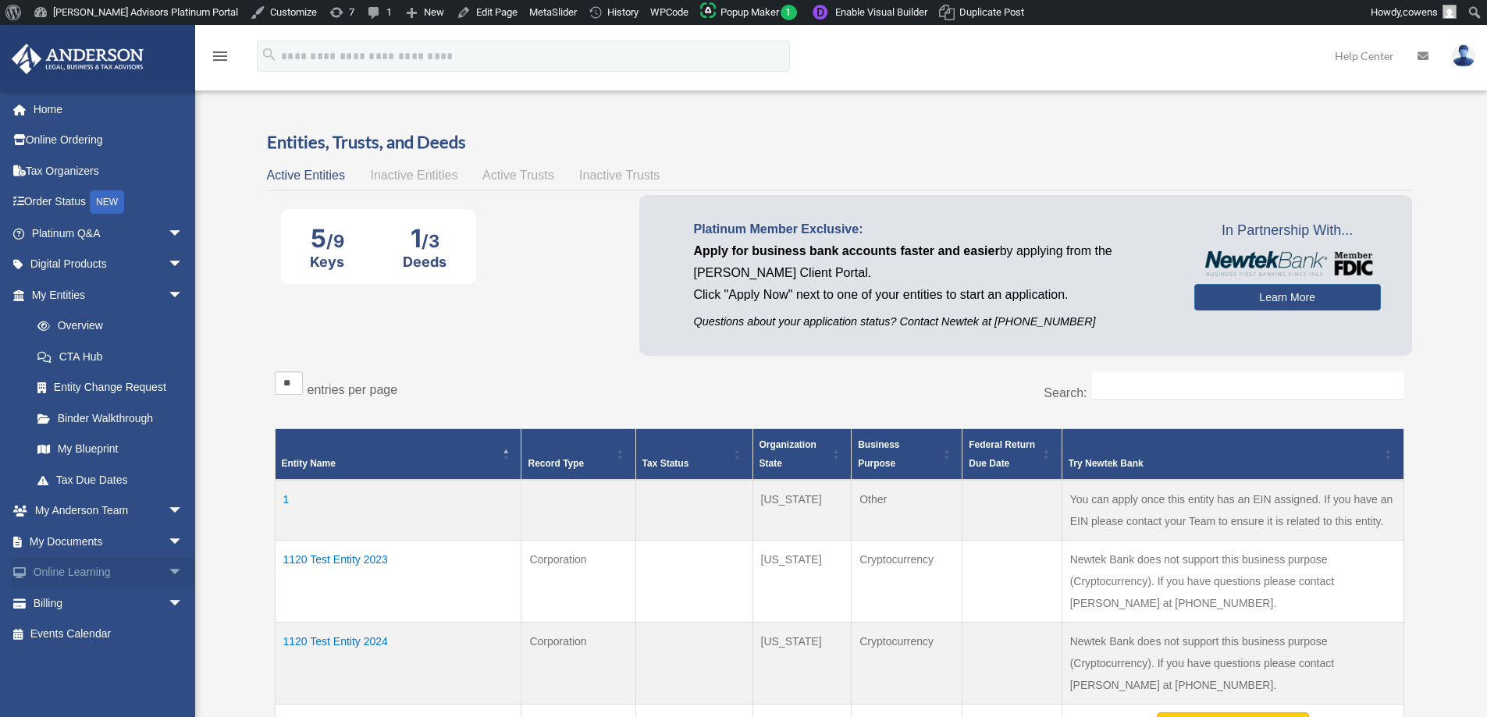
click at [168, 568] on span "arrow_drop_down" at bounding box center [183, 573] width 31 height 32
click at [80, 657] on link "Resources" at bounding box center [114, 664] width 185 height 31
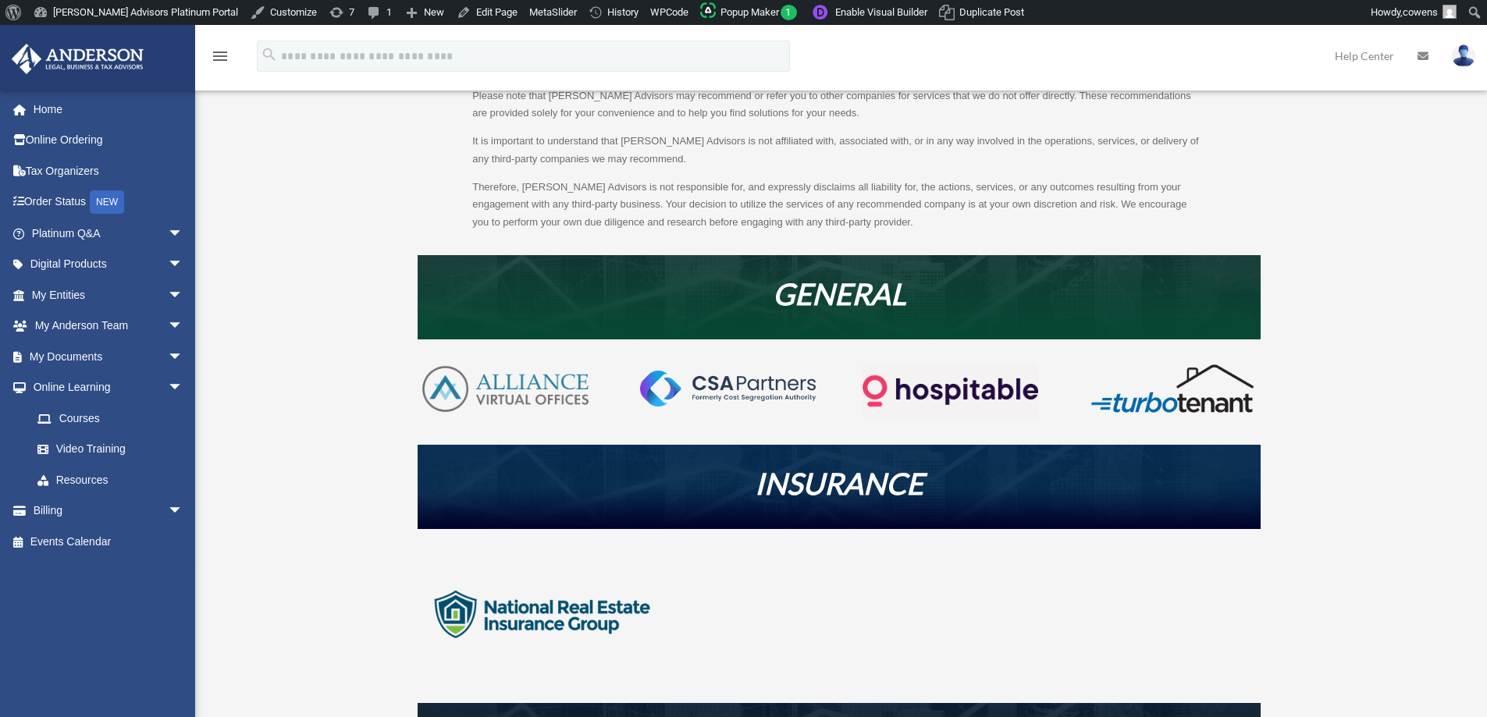
scroll to position [156, 0]
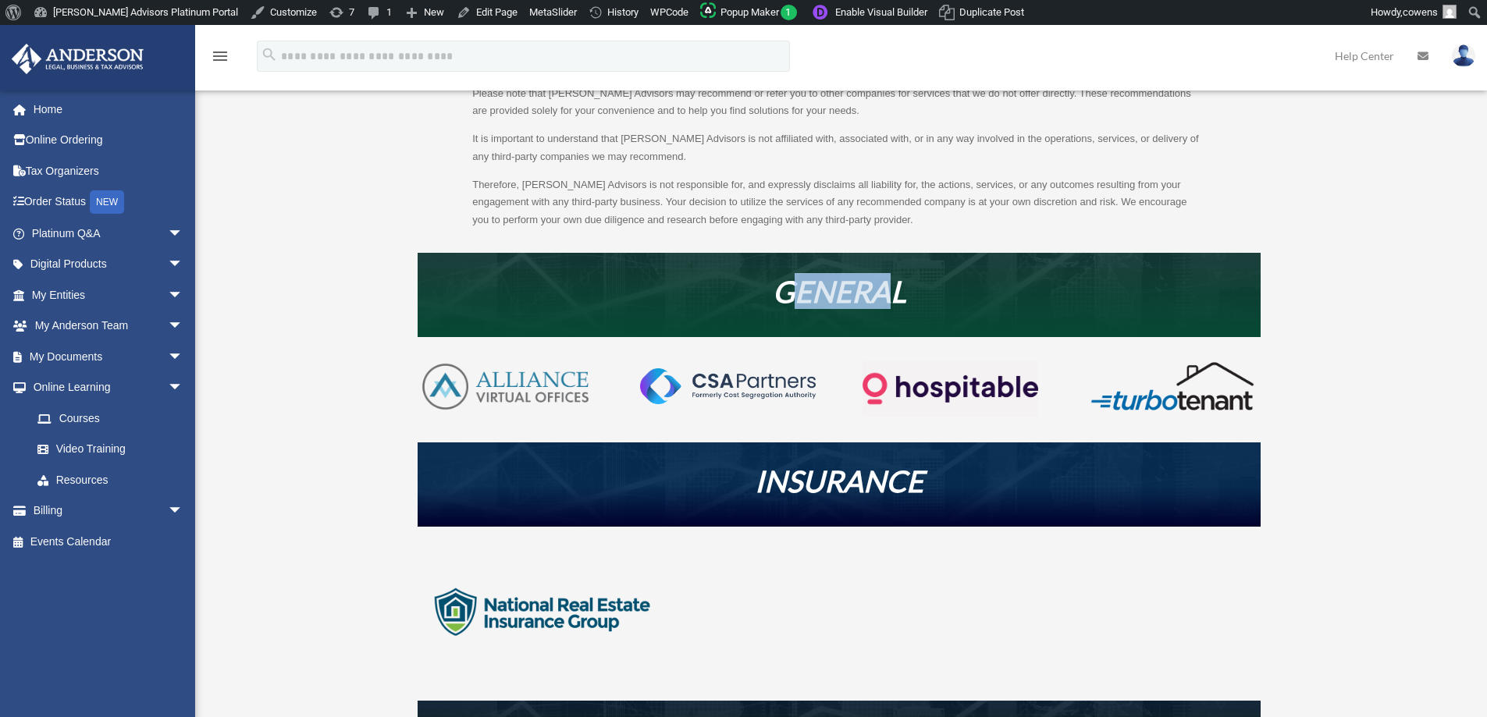
drag, startPoint x: 785, startPoint y: 295, endPoint x: 889, endPoint y: 279, distance: 105.1
click at [890, 280] on em "GENERAL" at bounding box center [839, 291] width 133 height 36
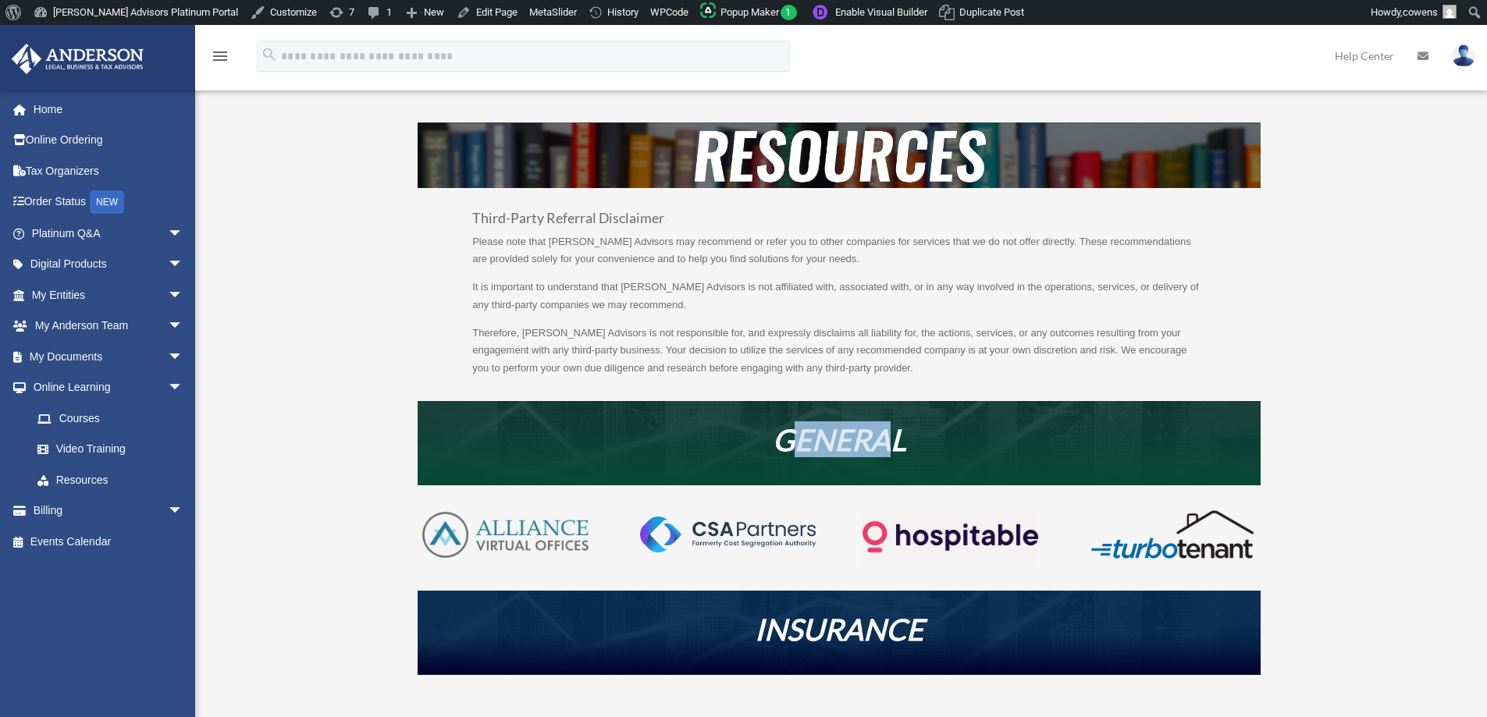
scroll to position [0, 0]
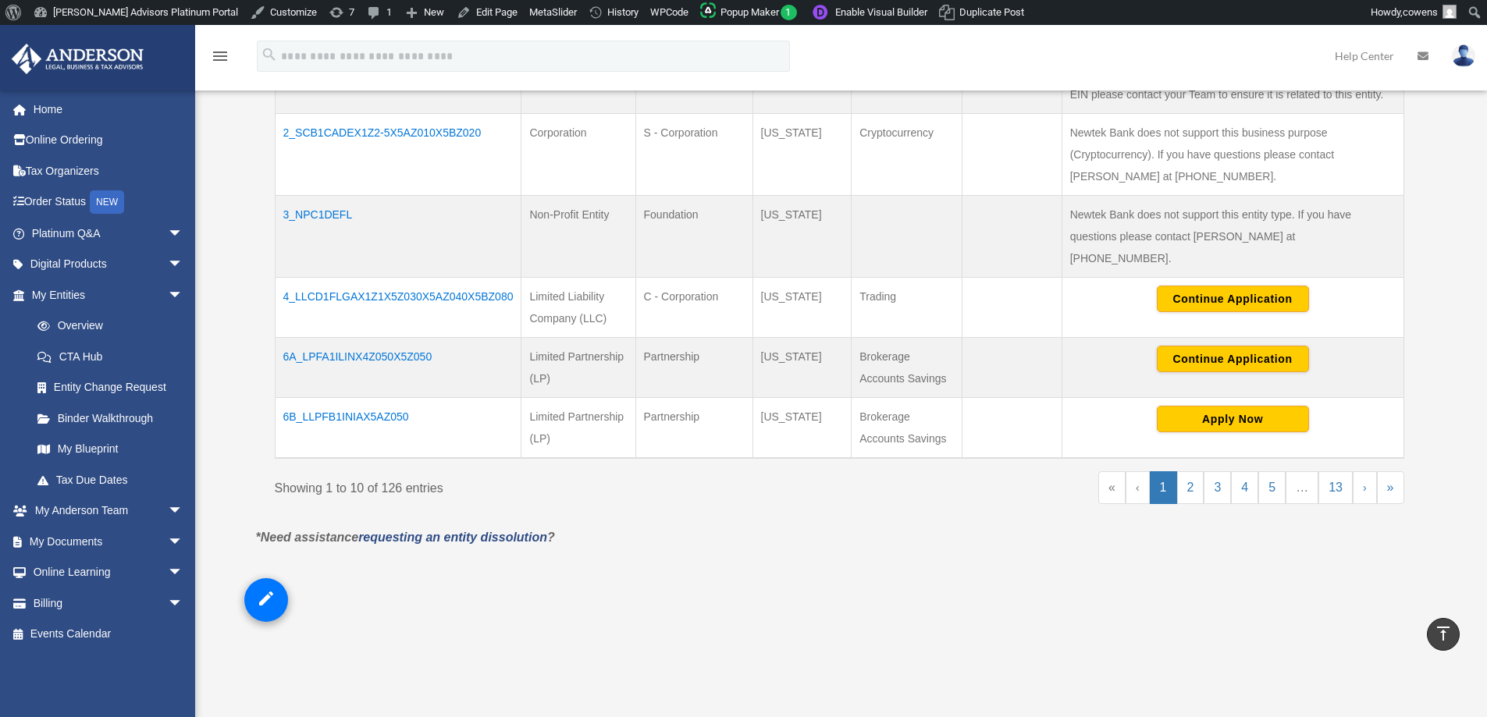
scroll to position [702, 0]
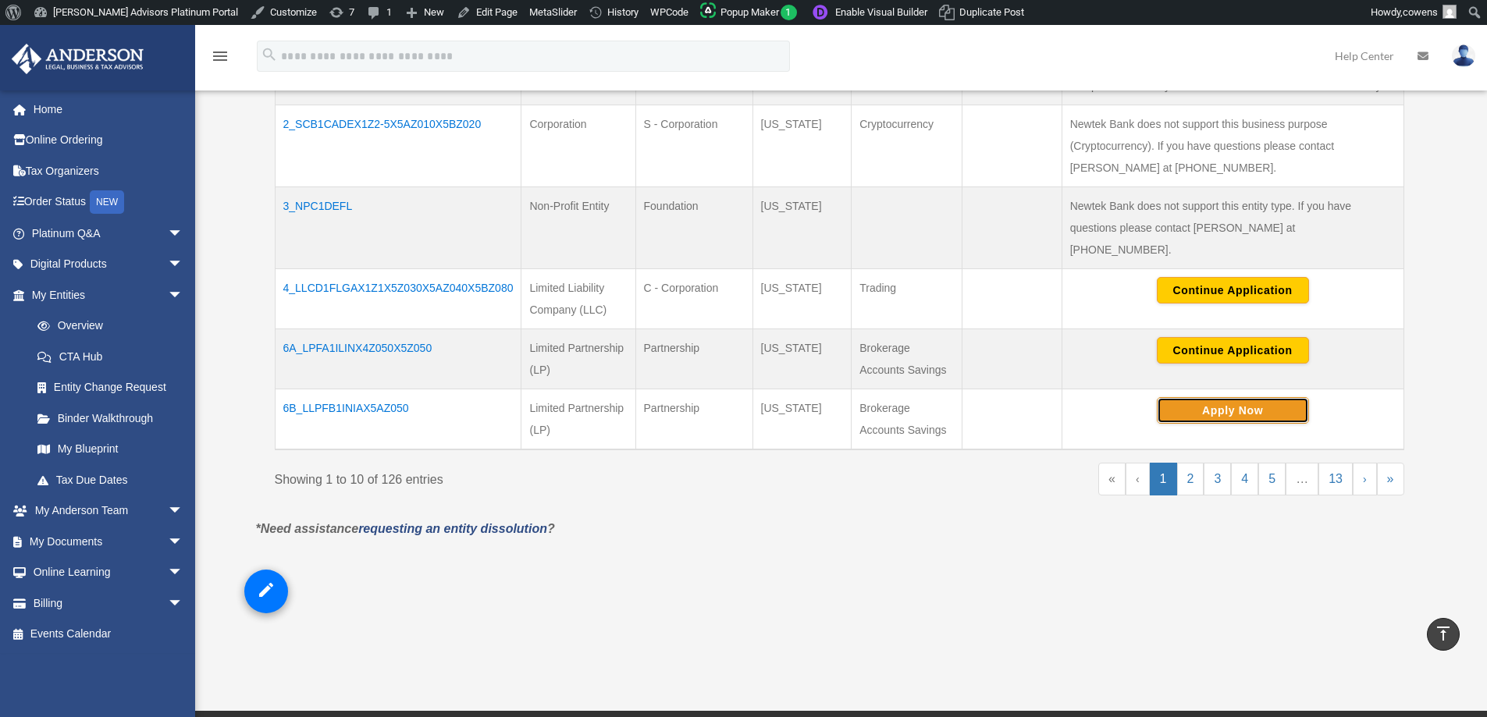
click at [1288, 397] on button "Apply Now" at bounding box center [1233, 410] width 152 height 27
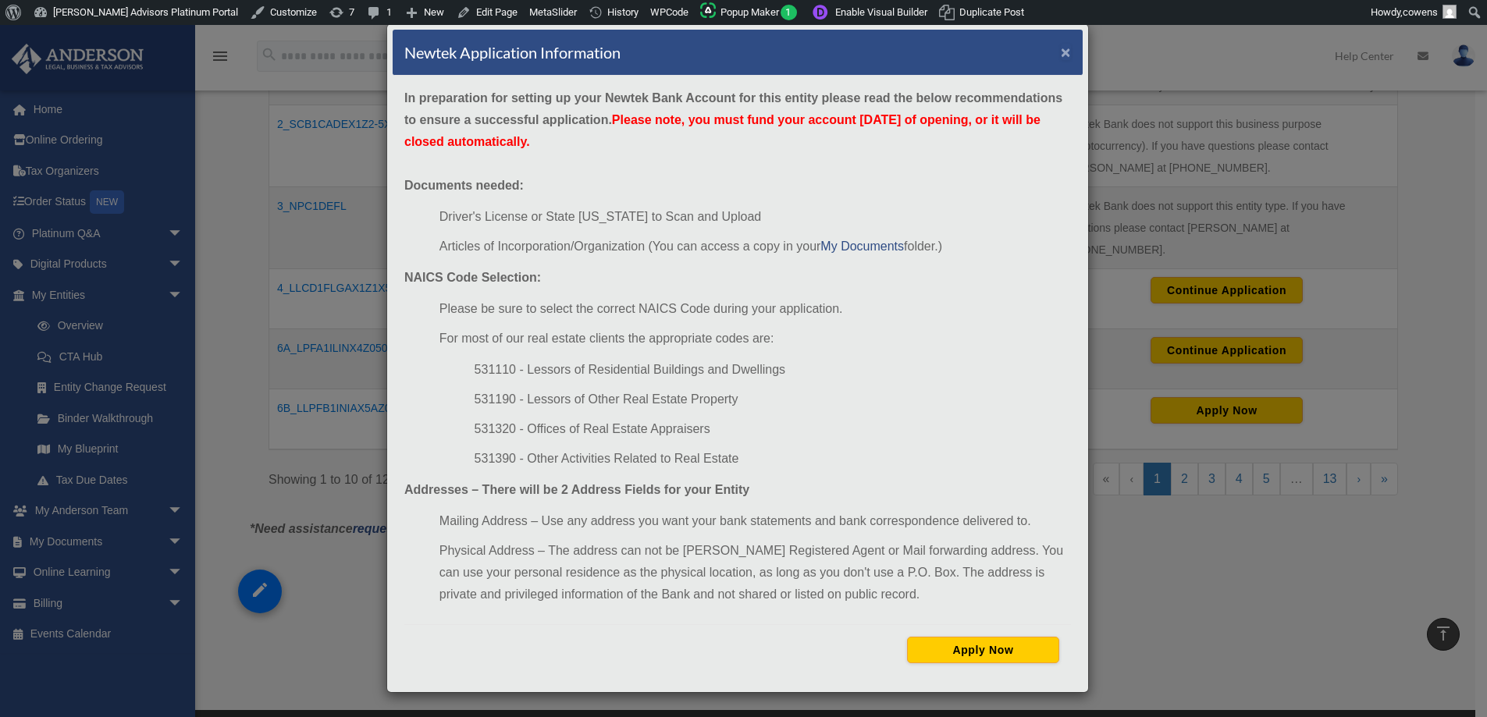
click at [1067, 48] on button "×" at bounding box center [1066, 52] width 10 height 16
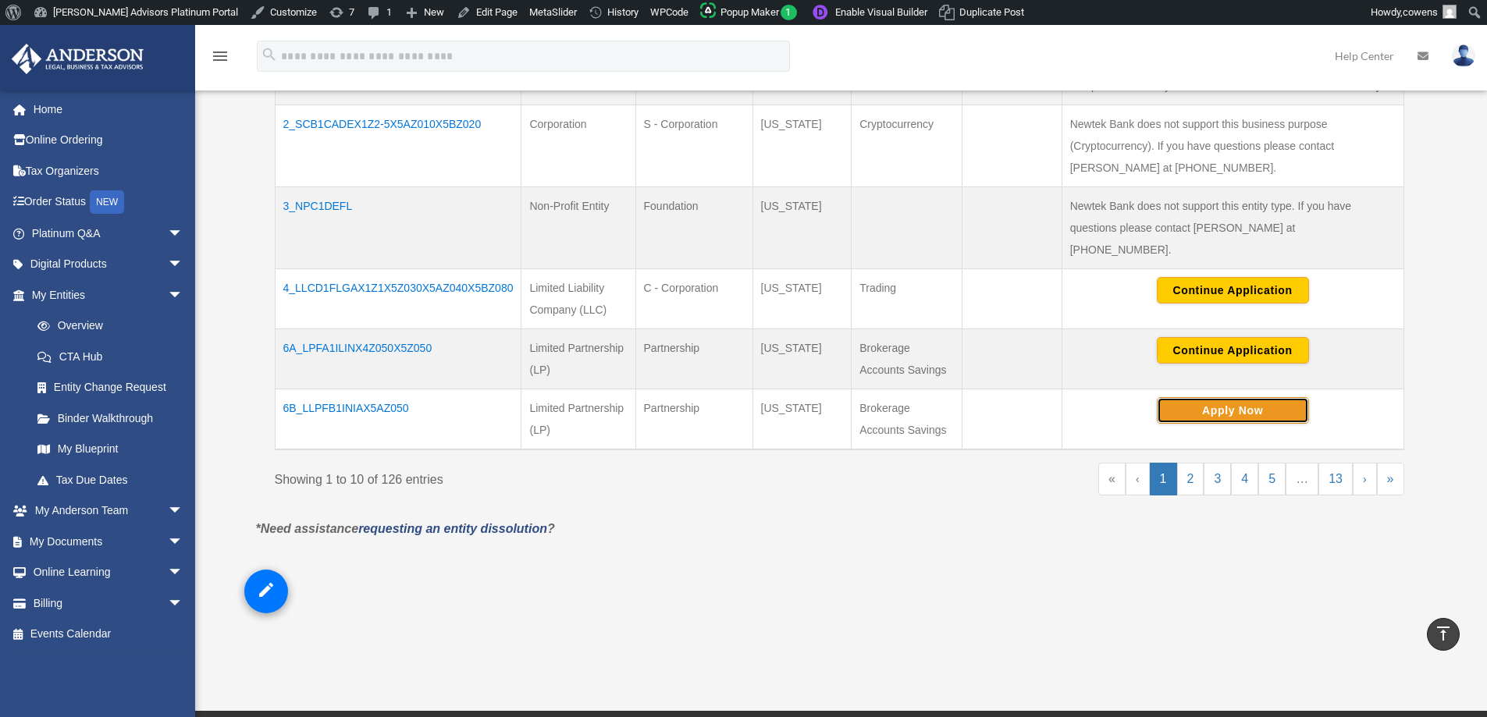
click at [1235, 397] on button "Apply Now" at bounding box center [1233, 410] width 152 height 27
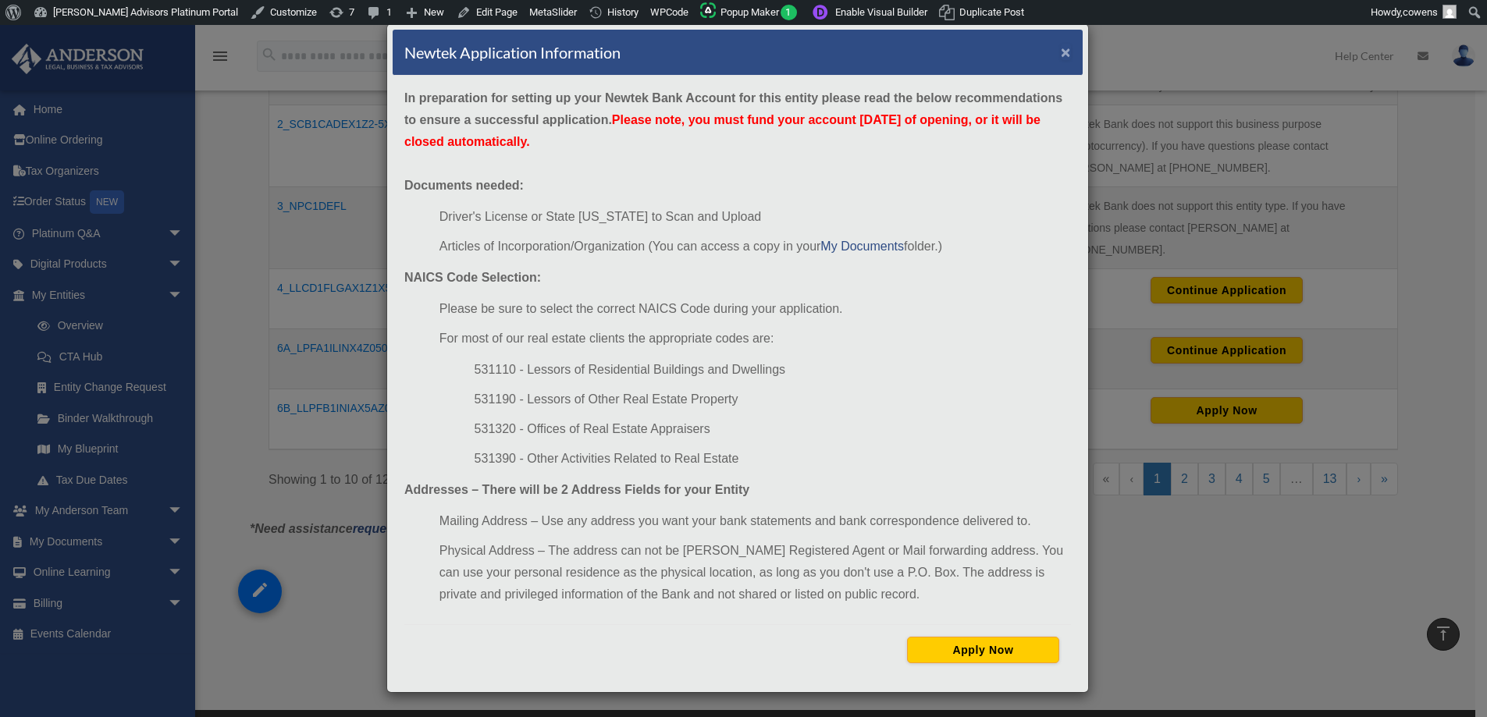
click at [1065, 48] on button "×" at bounding box center [1066, 52] width 10 height 16
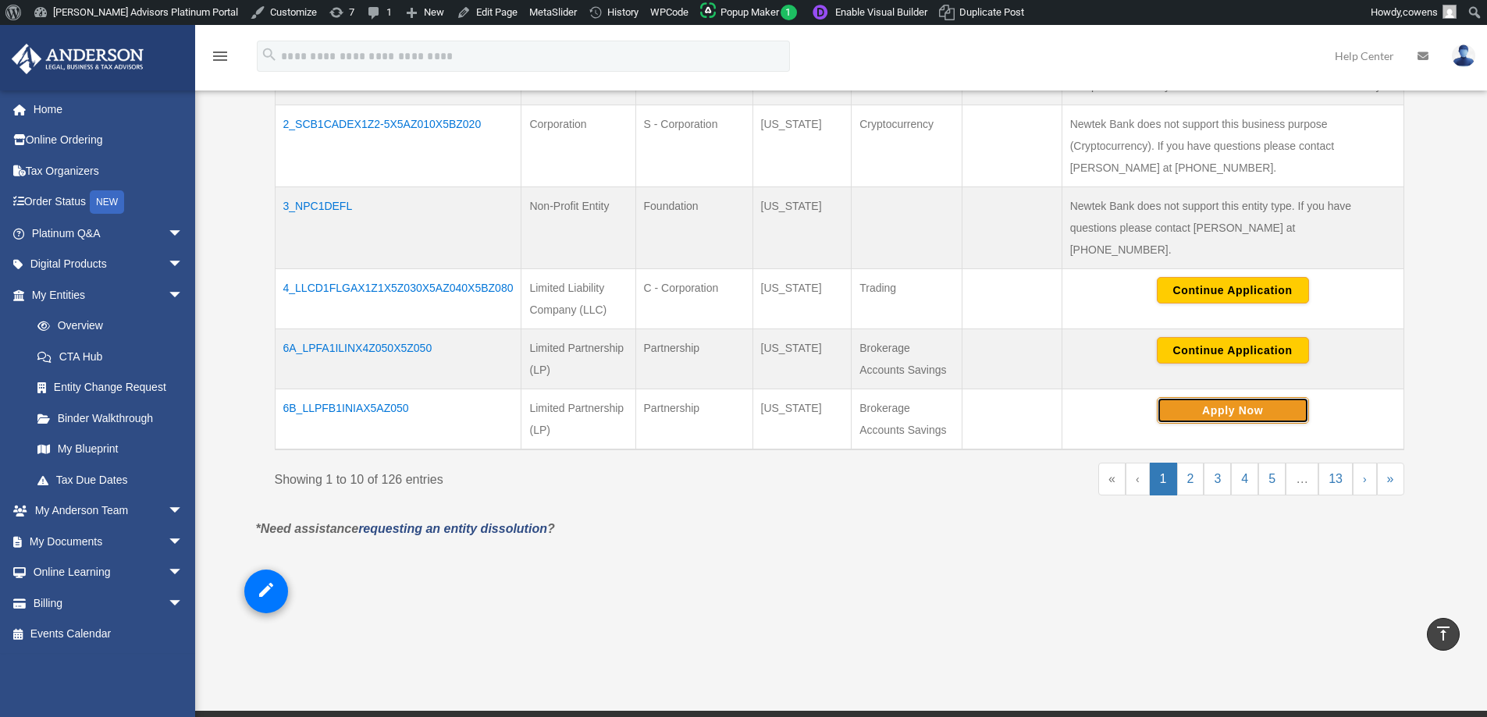
click at [1265, 397] on button "Apply Now" at bounding box center [1233, 410] width 152 height 27
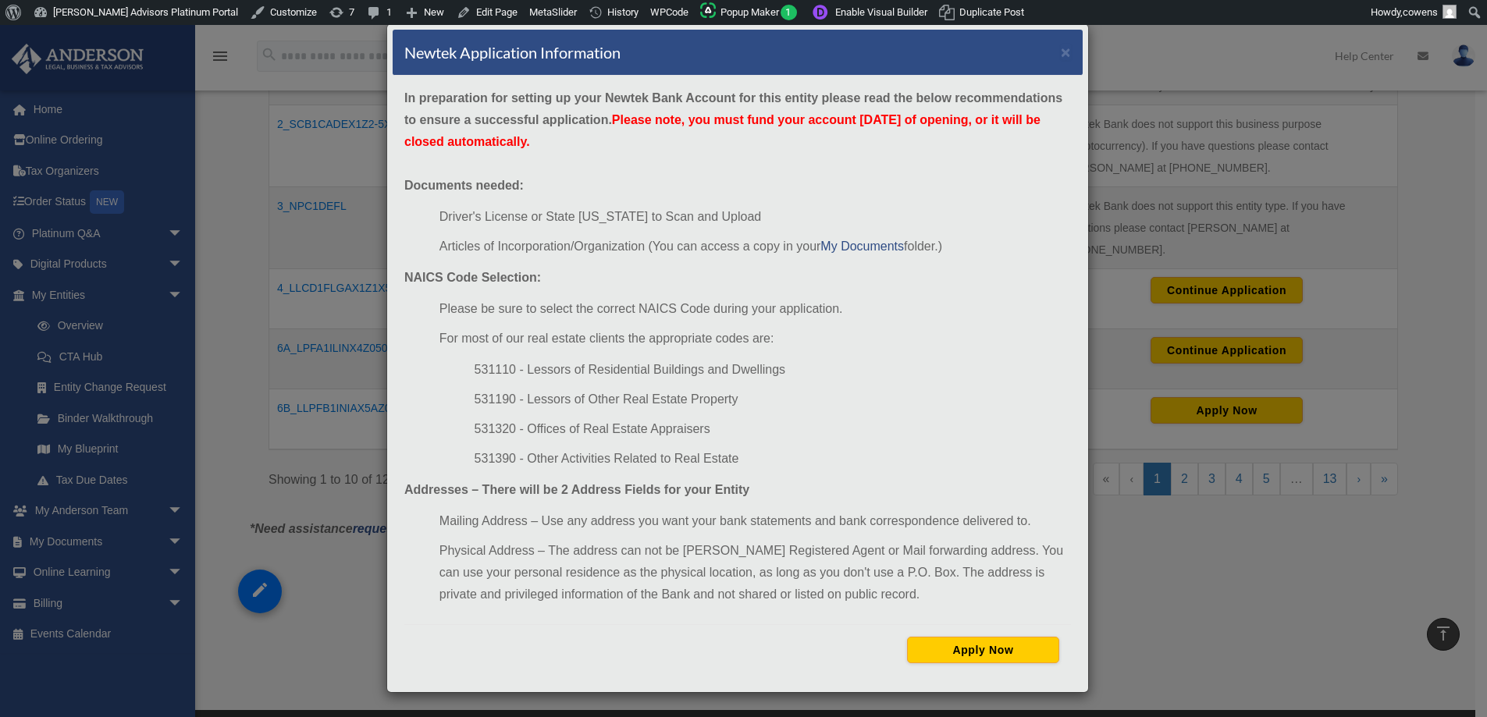
click at [1055, 48] on div "Newtek Application Information ×" at bounding box center [738, 53] width 690 height 46
click at [1066, 49] on button "×" at bounding box center [1066, 52] width 10 height 16
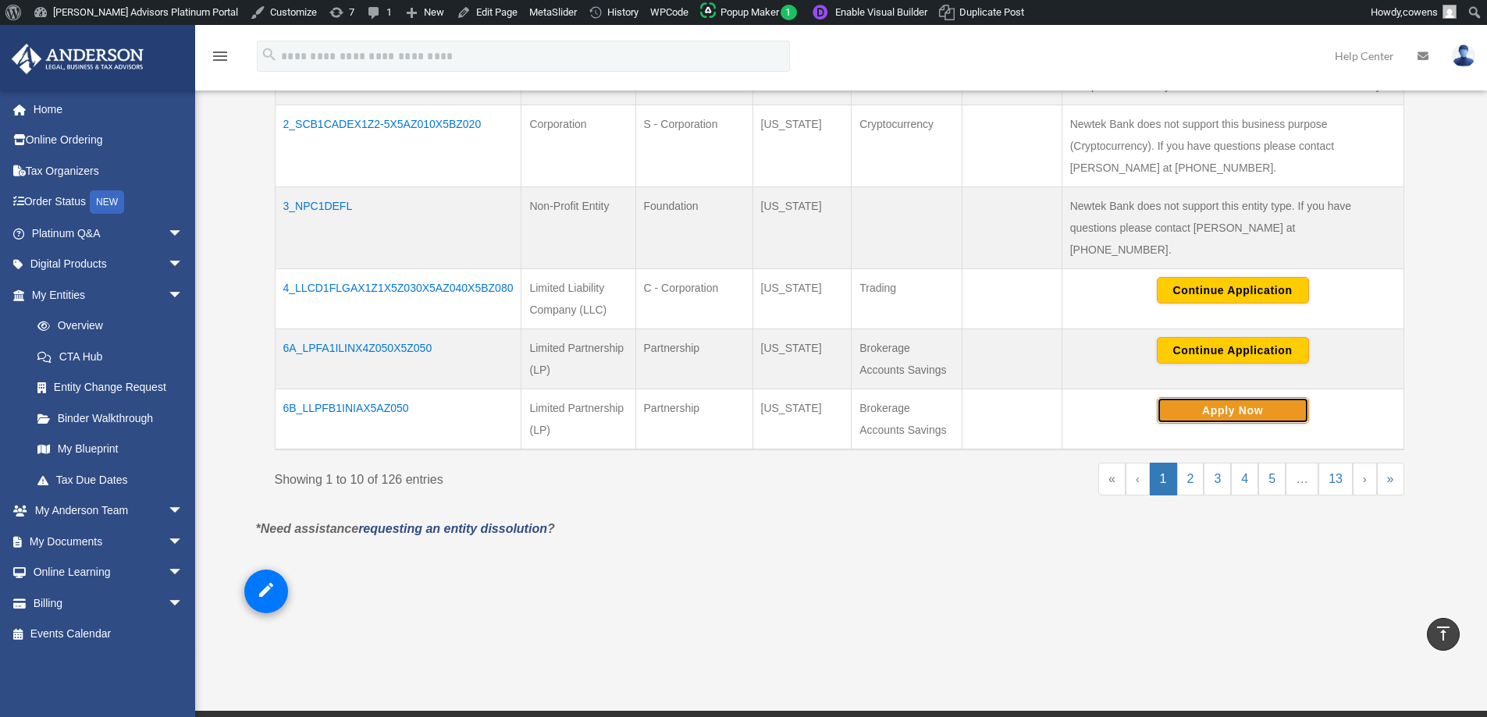
click at [1231, 397] on button "Apply Now" at bounding box center [1233, 410] width 152 height 27
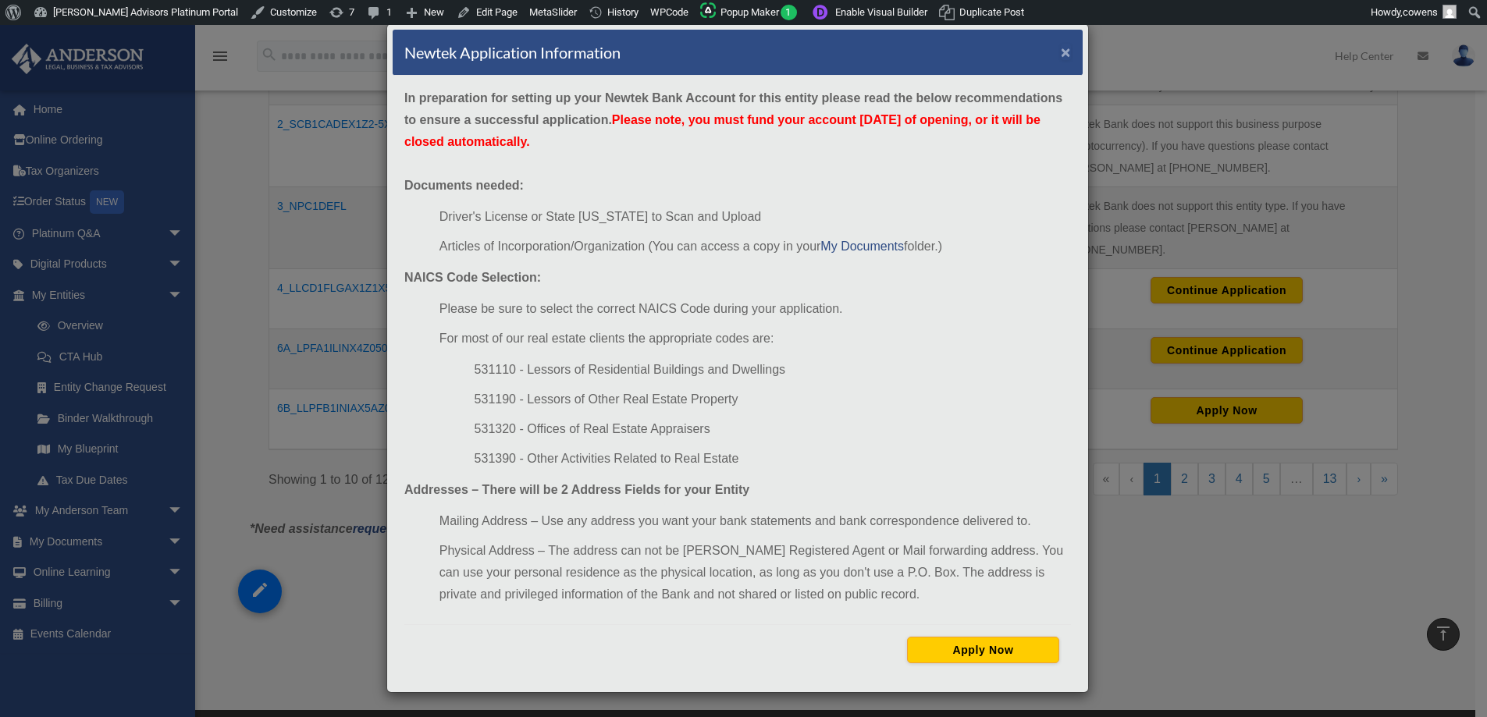
click at [1067, 50] on button "×" at bounding box center [1066, 52] width 10 height 16
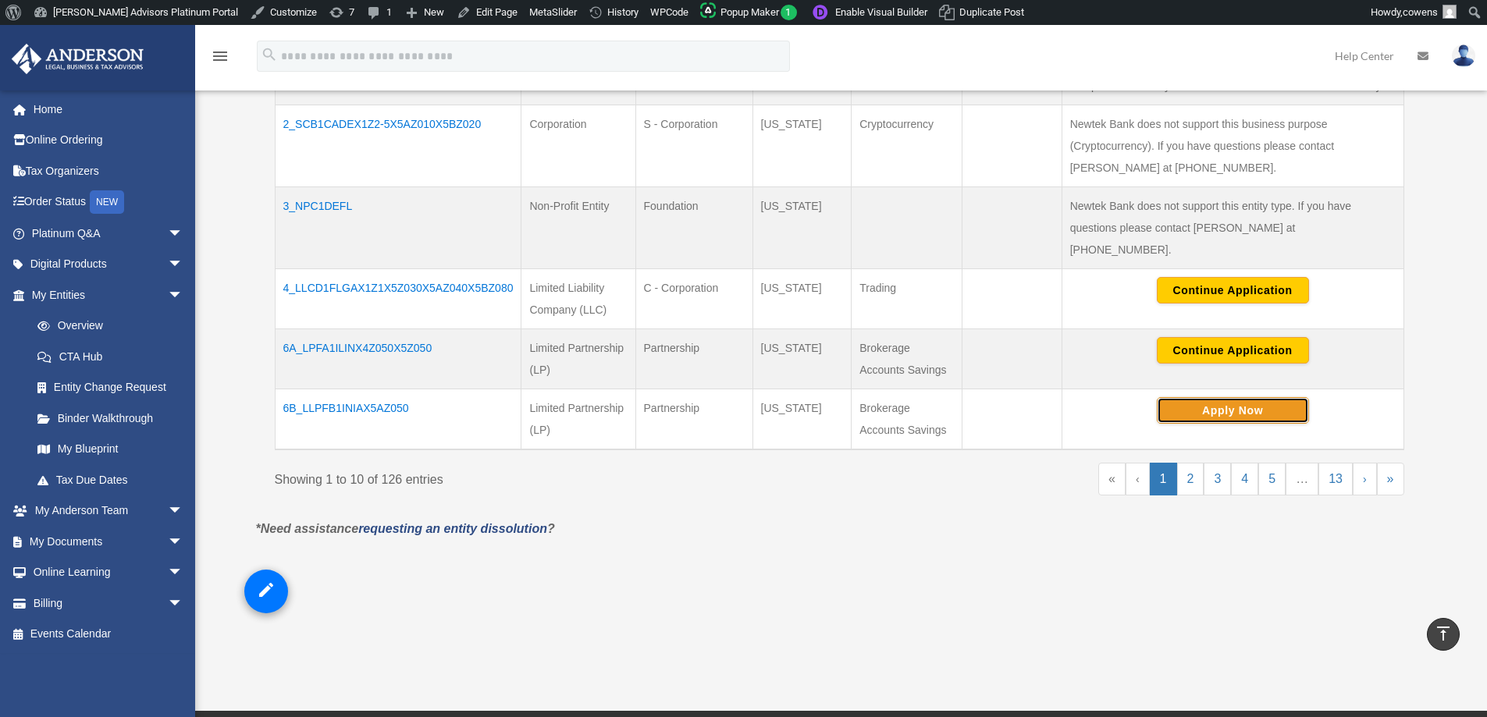
click at [1206, 397] on button "Apply Now" at bounding box center [1233, 410] width 152 height 27
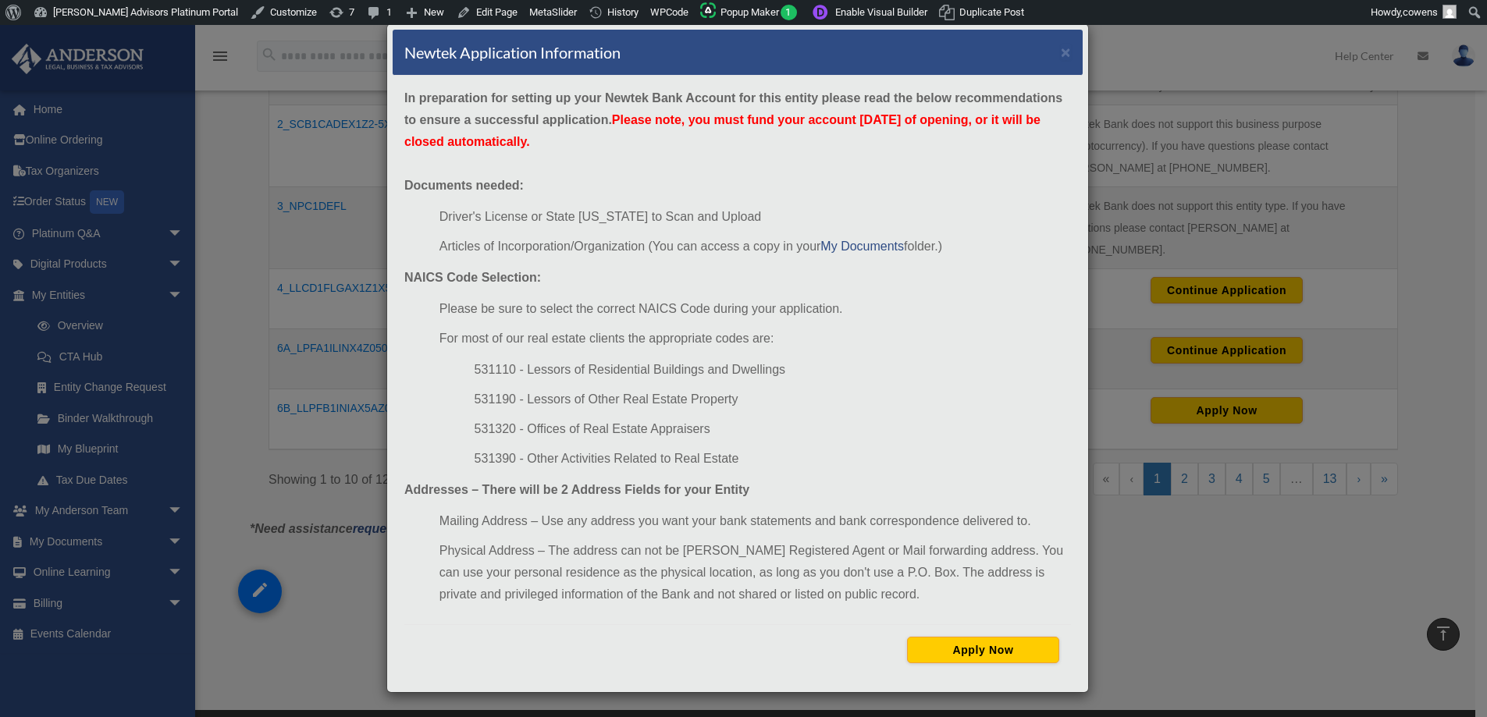
click at [1246, 589] on div "Newtek Application Information × In preparation for setting up your Newtek Bank…" at bounding box center [743, 358] width 1487 height 717
